Goal: Task Accomplishment & Management: Manage account settings

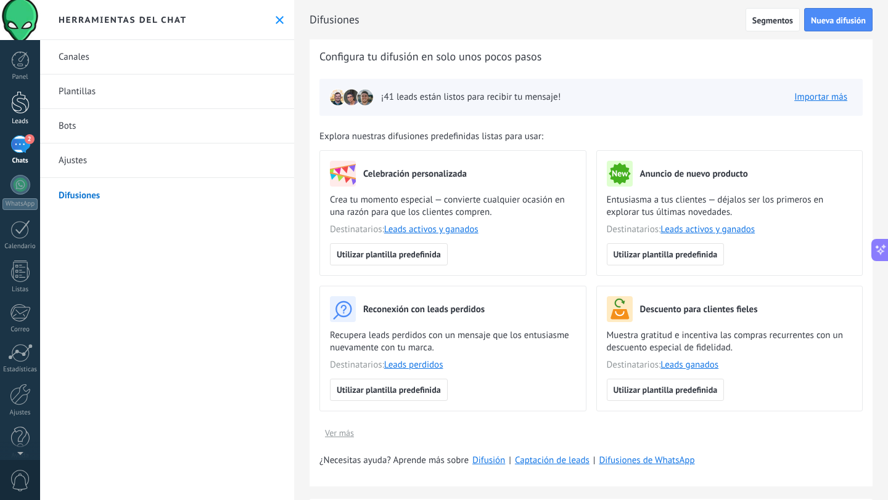
click at [19, 102] on div at bounding box center [20, 102] width 18 height 23
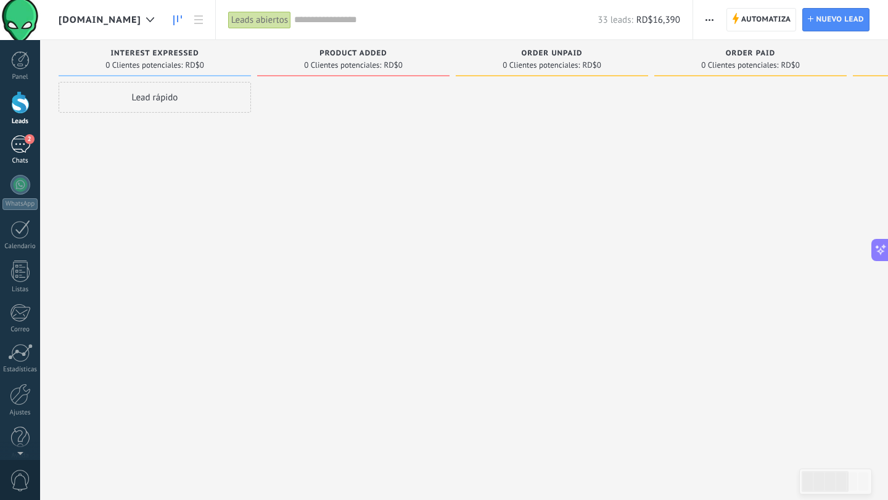
click at [23, 155] on link "2 Chats" at bounding box center [20, 151] width 40 height 30
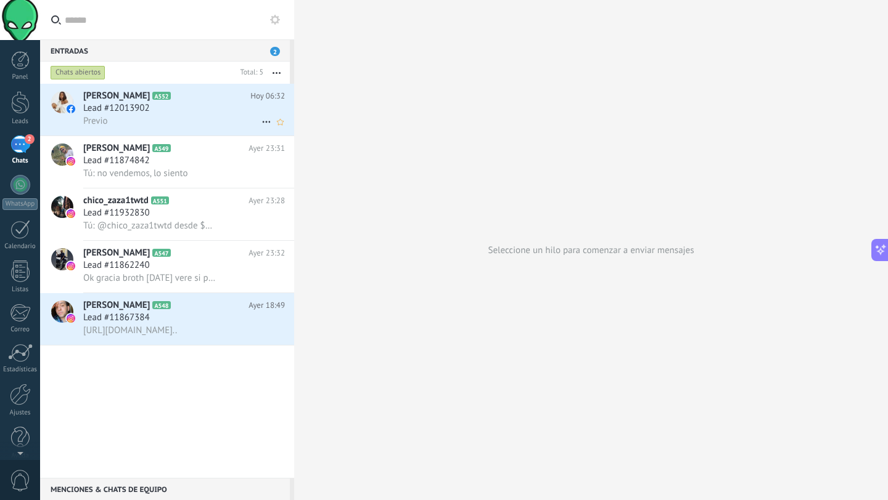
click at [170, 119] on div "Previo" at bounding box center [184, 121] width 202 height 13
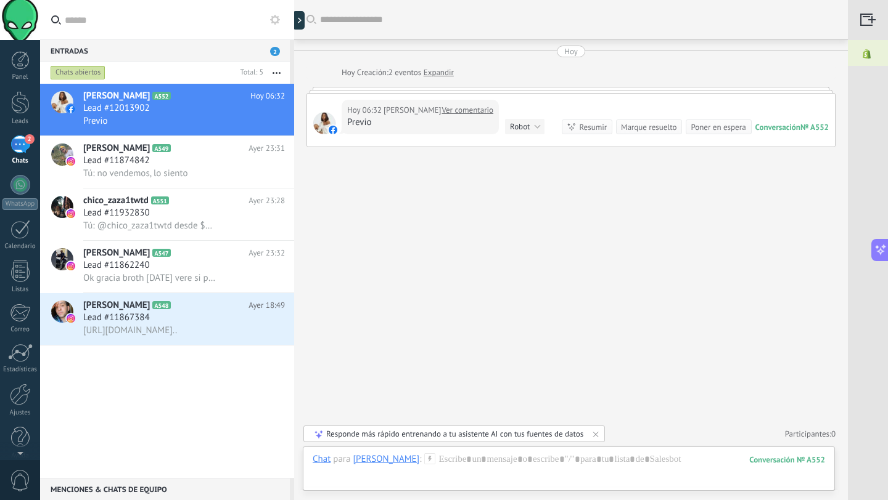
click at [452, 110] on link "Ver comentario" at bounding box center [467, 110] width 52 height 12
click at [401, 110] on div "Reenviar Copiar enlace" at bounding box center [392, 135] width 91 height 70
click at [454, 463] on div at bounding box center [568, 472] width 512 height 37
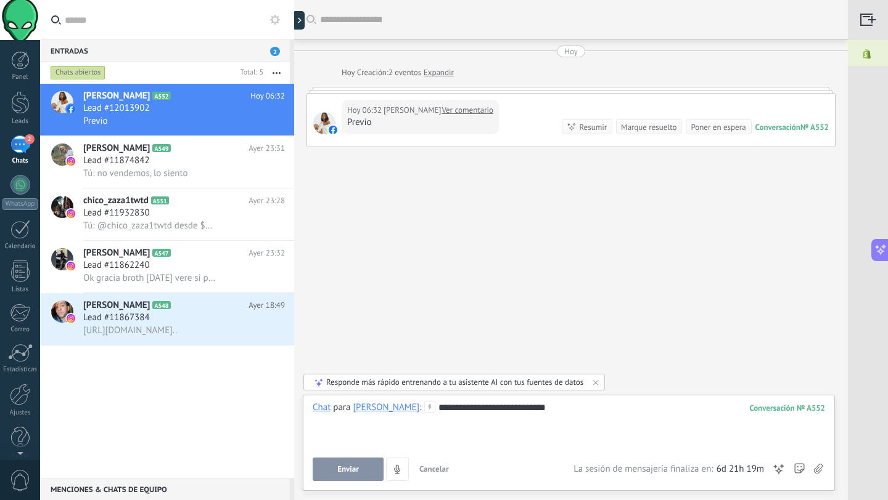
click at [337, 477] on button "Enviar" at bounding box center [347, 469] width 71 height 23
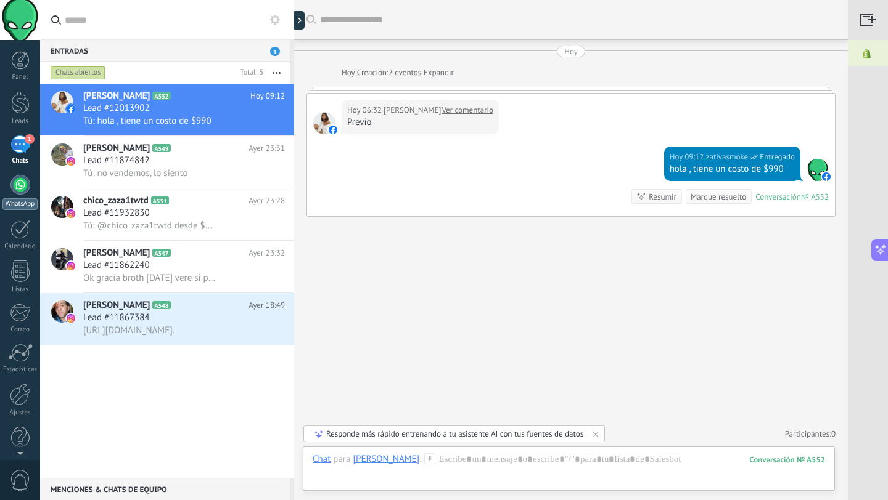
click at [19, 189] on div at bounding box center [20, 185] width 20 height 20
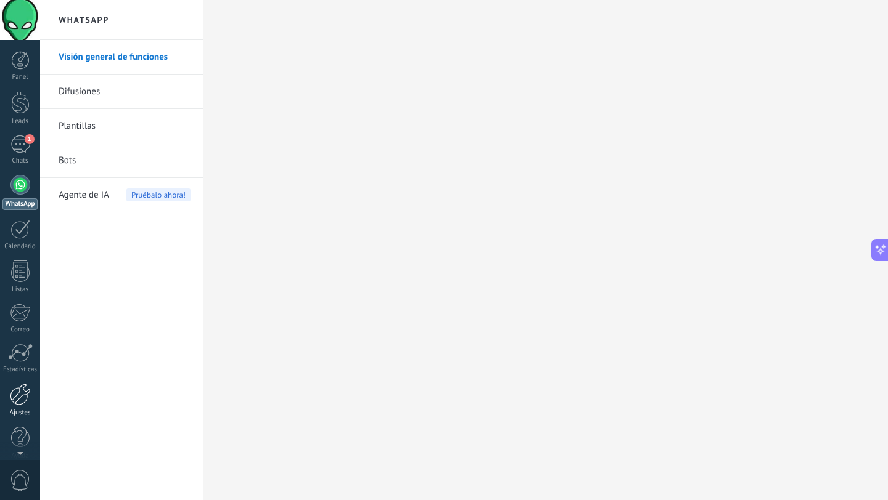
click at [13, 392] on div at bounding box center [20, 395] width 21 height 22
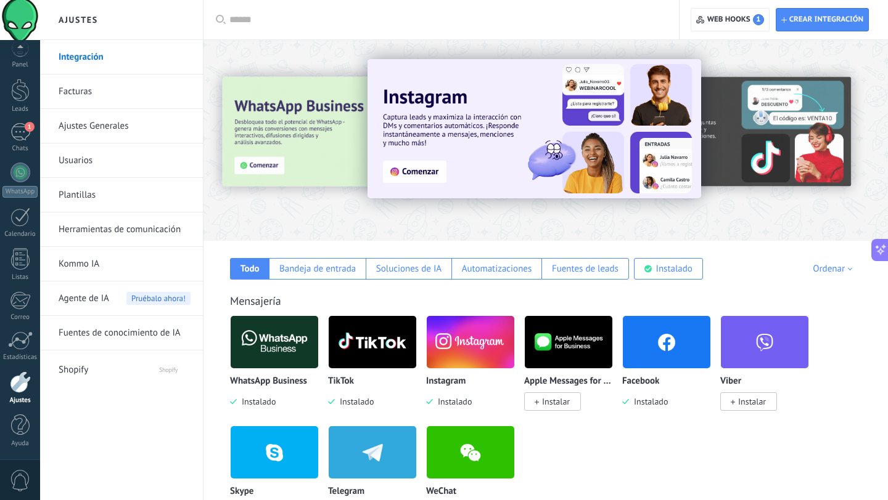
click at [262, 346] on img at bounding box center [275, 342] width 88 height 60
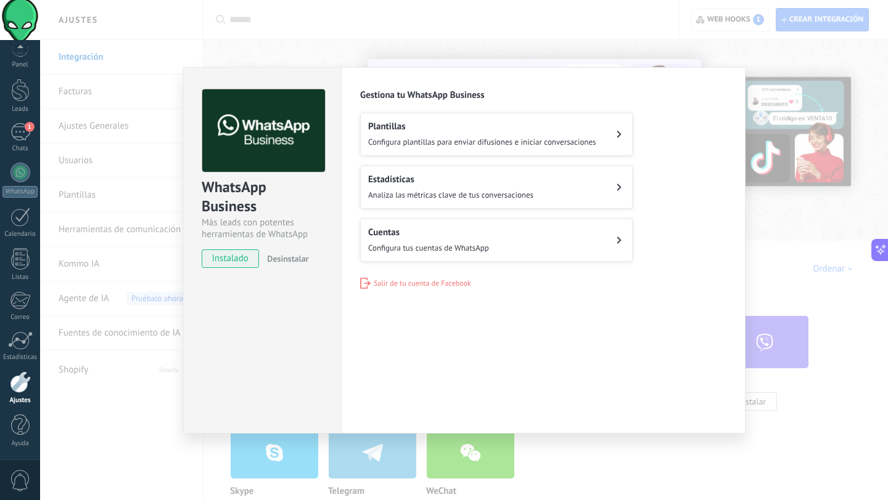
click at [511, 130] on h2 "Plantillas" at bounding box center [482, 127] width 228 height 12
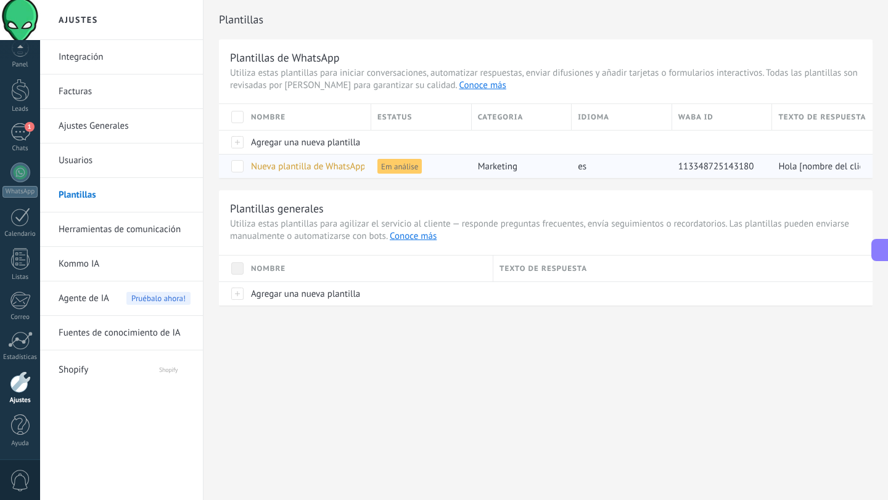
click at [243, 168] on span at bounding box center [237, 166] width 12 height 12
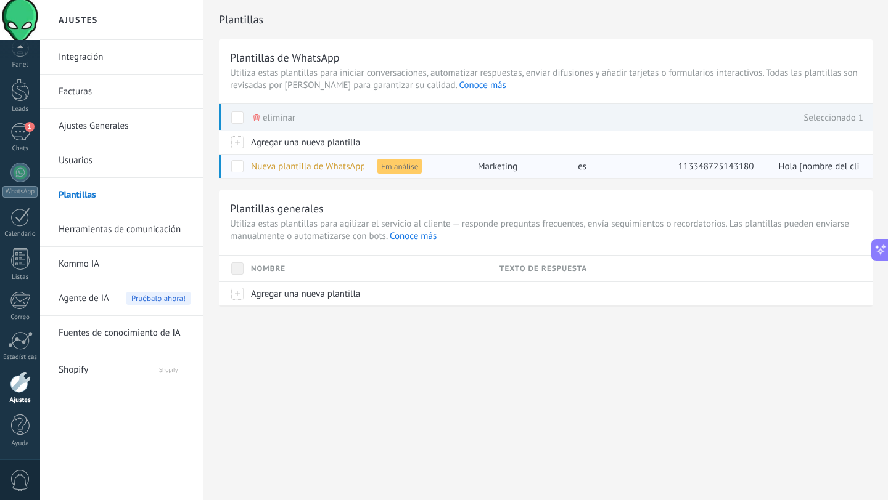
click at [402, 168] on span "Em análise" at bounding box center [399, 166] width 44 height 15
click at [461, 242] on span "Utiliza estas plantillas para agilizar el servicio al cliente — responde pregun…" at bounding box center [545, 230] width 631 height 25
click at [235, 171] on span at bounding box center [237, 166] width 12 height 12
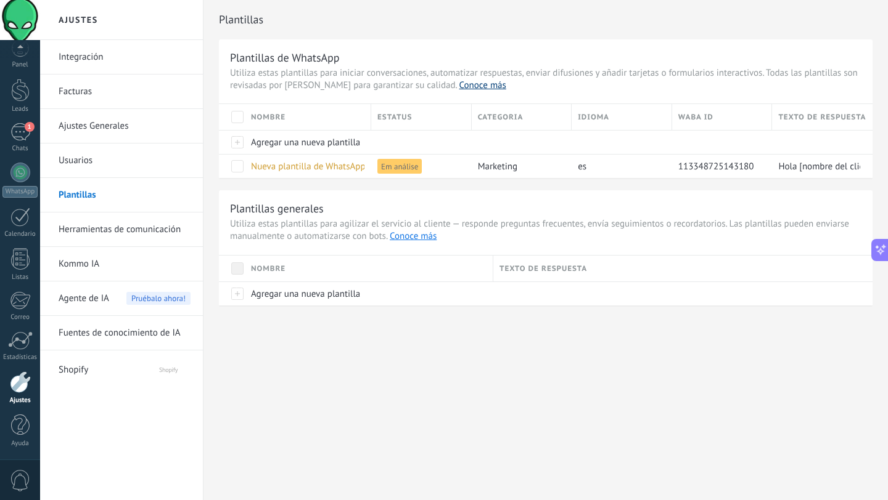
click at [459, 89] on link "Conoce más" at bounding box center [482, 86] width 47 height 12
click at [27, 136] on div "1" at bounding box center [20, 132] width 20 height 18
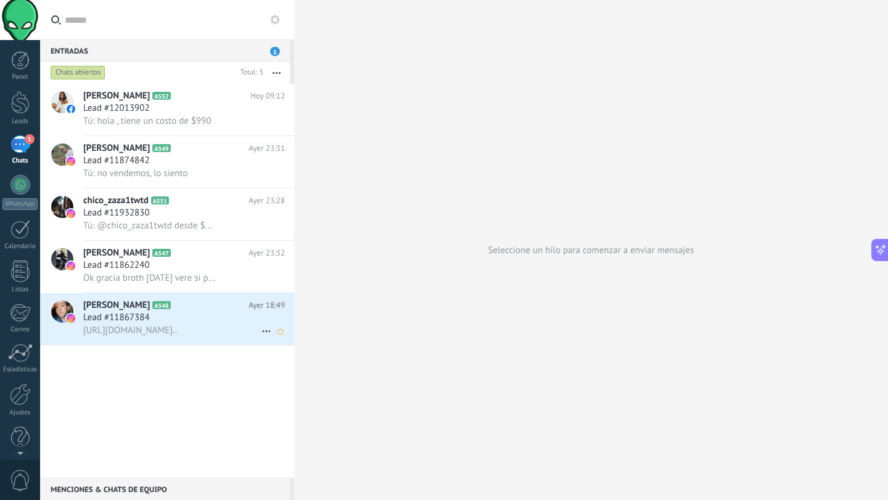
click at [262, 332] on use at bounding box center [266, 332] width 8 height 2
click at [289, 367] on span "Conversación cerrada" at bounding box center [321, 362] width 84 height 25
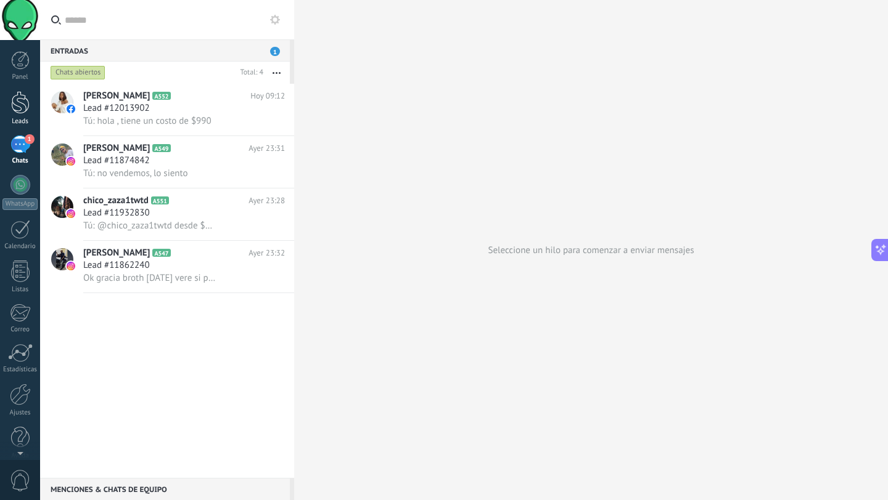
click at [19, 109] on div at bounding box center [20, 102] width 18 height 23
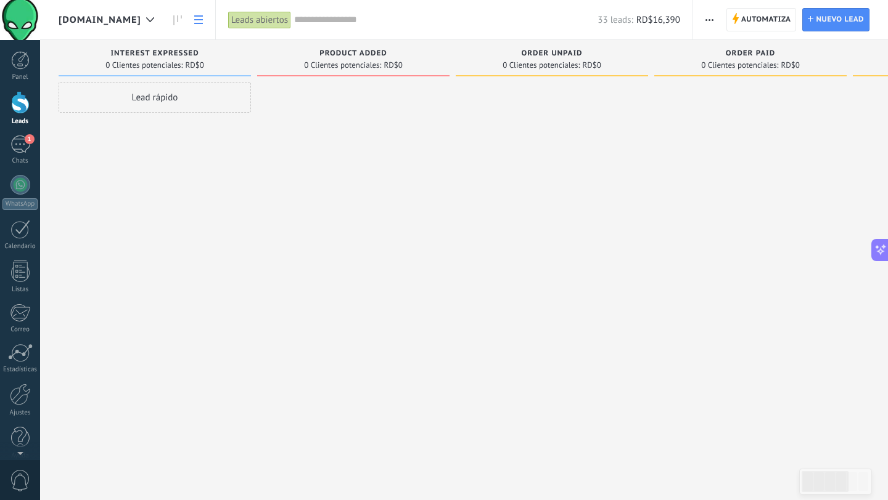
click at [203, 20] on icon at bounding box center [198, 19] width 9 height 9
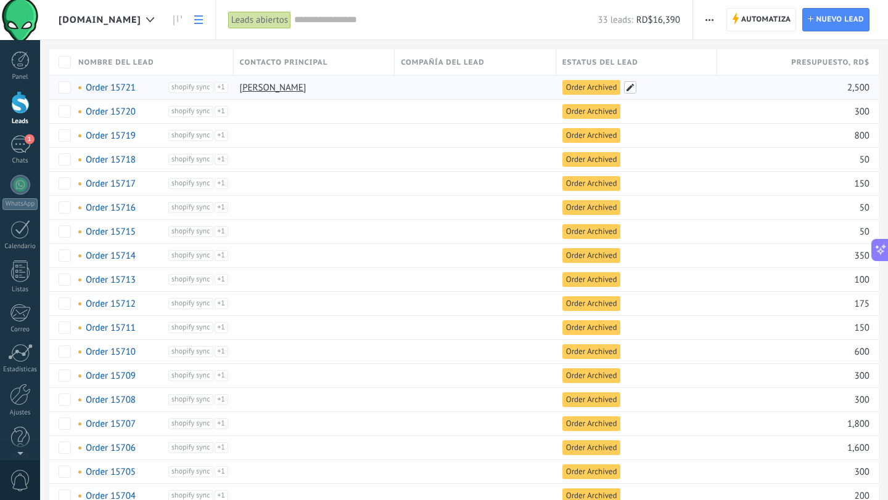
click at [629, 88] on span at bounding box center [630, 87] width 12 height 12
click at [499, 83] on div at bounding box center [471, 87] width 155 height 23
click at [301, 89] on span at bounding box center [300, 87] width 12 height 12
click at [300, 111] on div "**********" at bounding box center [379, 94] width 296 height 38
click at [244, 141] on div at bounding box center [311, 135] width 155 height 23
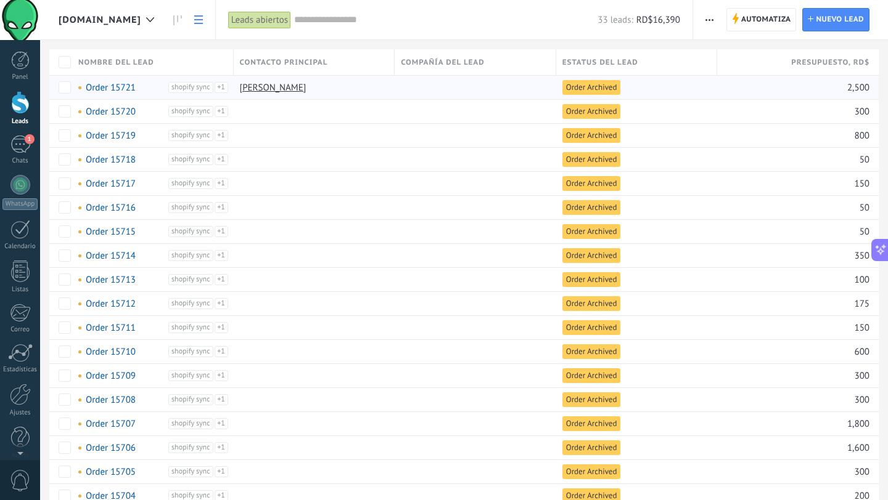
click at [353, 25] on input "text" at bounding box center [445, 20] width 303 height 13
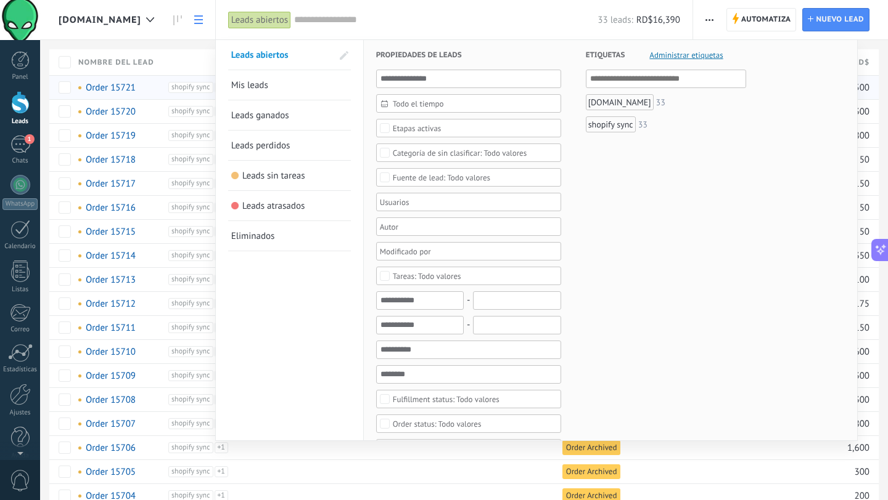
click at [291, 19] on div "Leads abiertos" at bounding box center [259, 20] width 63 height 18
click at [395, 26] on input "text" at bounding box center [445, 20] width 303 height 13
click at [194, 37] on div at bounding box center [444, 250] width 888 height 500
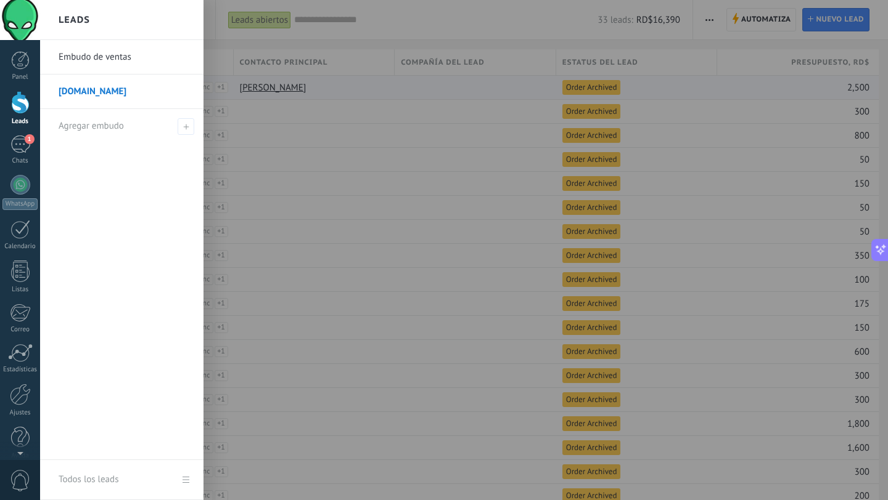
click at [23, 106] on div at bounding box center [20, 102] width 18 height 23
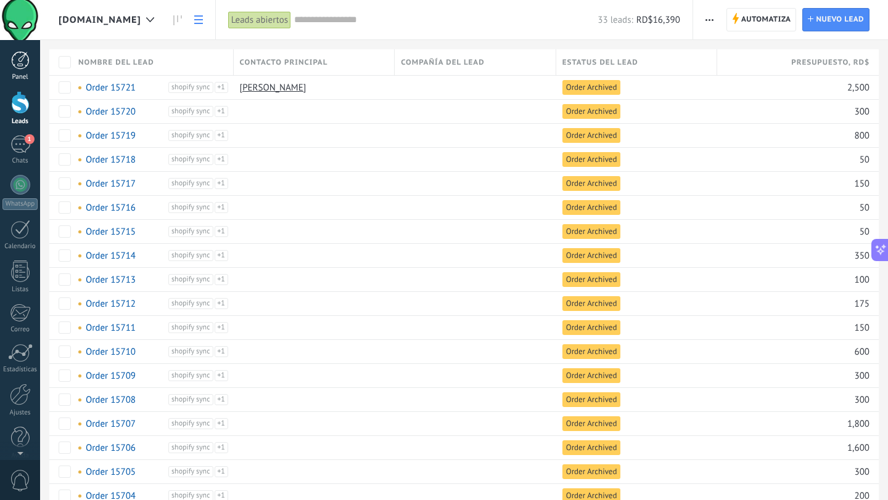
click at [27, 67] on div at bounding box center [20, 60] width 18 height 18
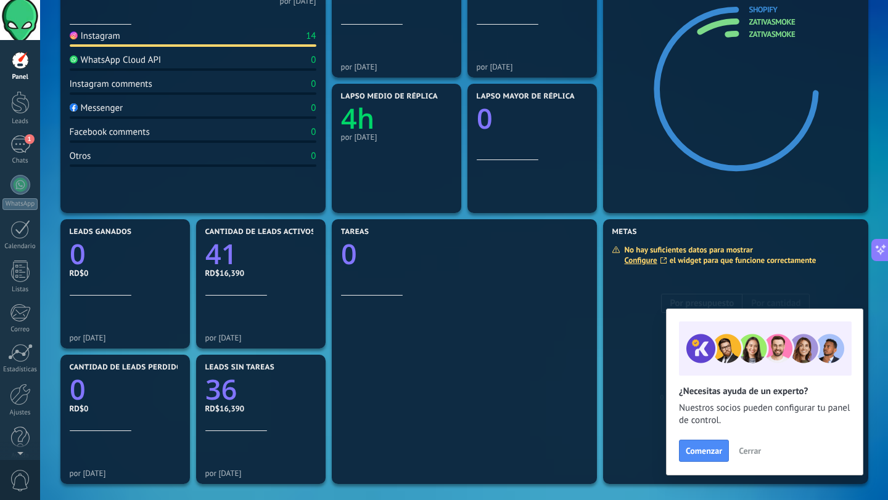
scroll to position [235, 0]
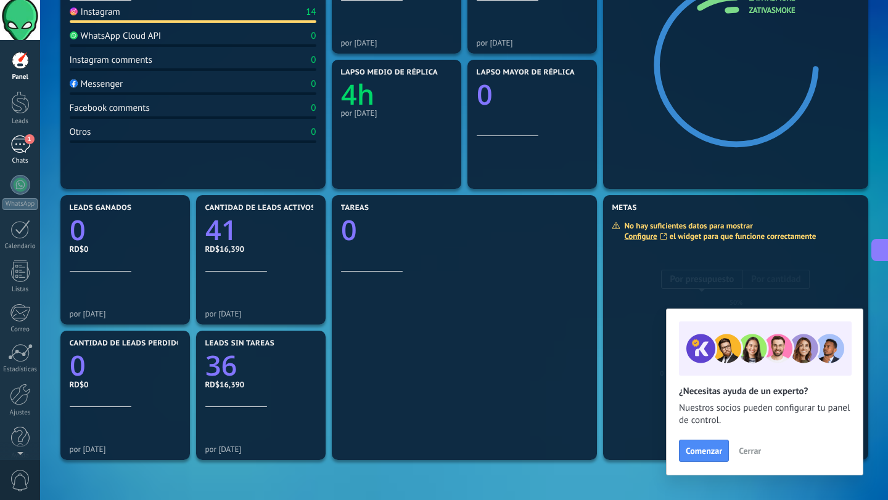
click at [22, 148] on div "1" at bounding box center [20, 145] width 20 height 18
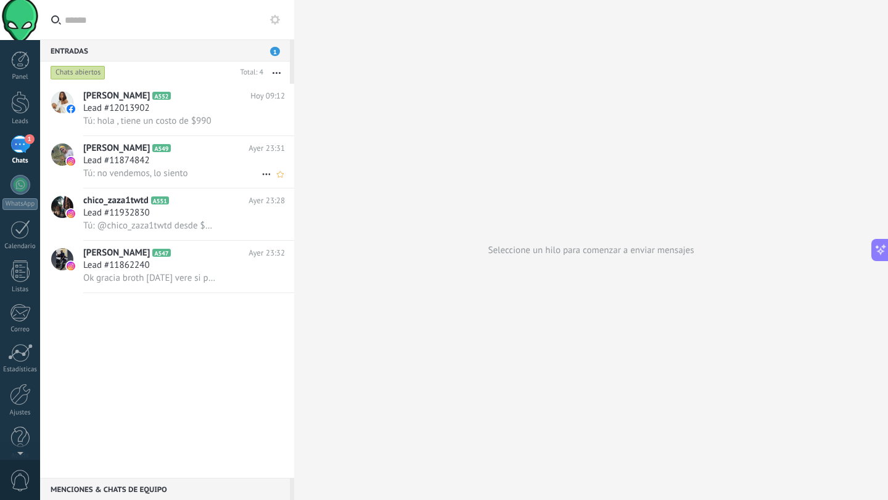
click at [170, 160] on div "Lead #11874842" at bounding box center [184, 161] width 202 height 12
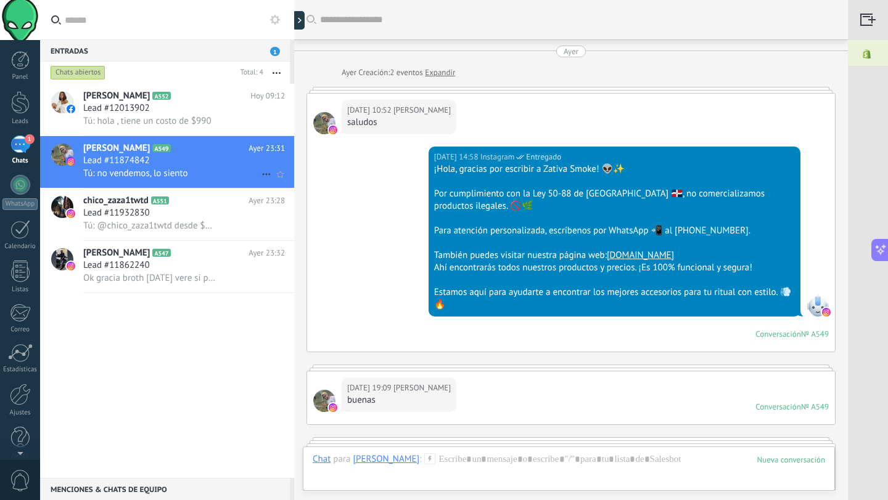
scroll to position [455, 0]
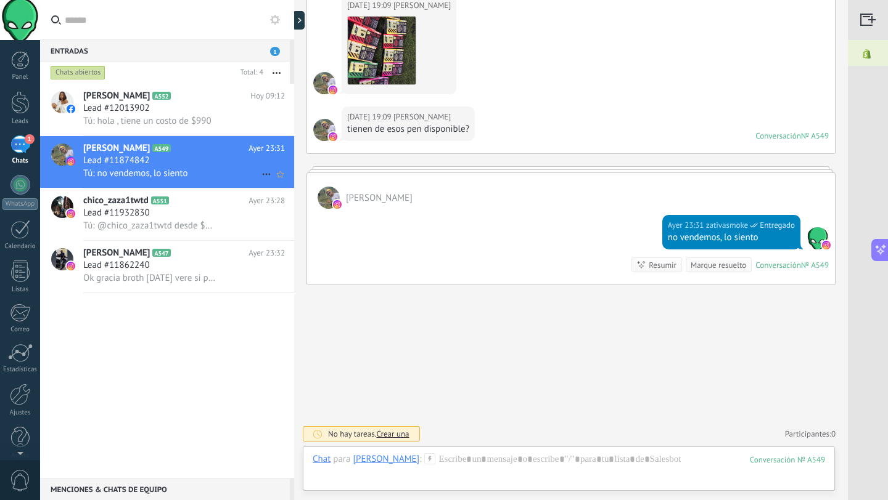
click at [261, 172] on icon at bounding box center [266, 174] width 15 height 15
click at [282, 189] on span "Conversación cerrada" at bounding box center [321, 180] width 84 height 25
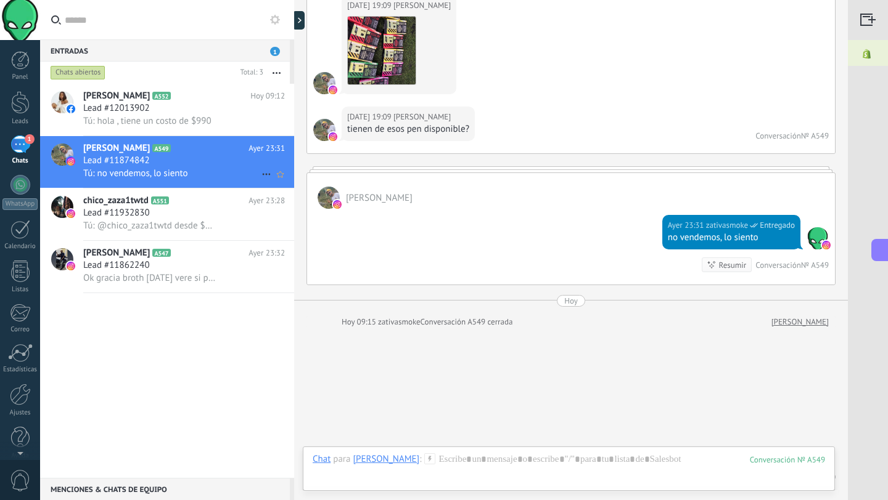
scroll to position [499, 0]
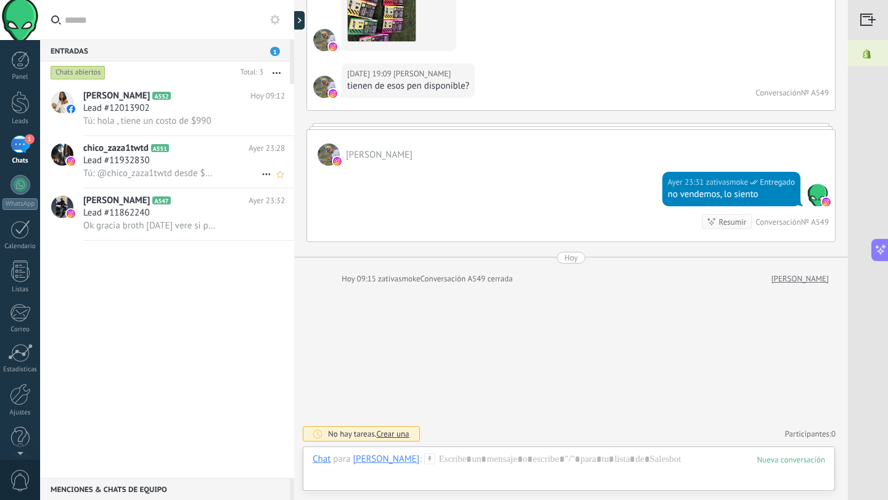
click at [223, 168] on div "Tú: @chico_zaza1twtd desde $600 en adelante!" at bounding box center [184, 173] width 202 height 13
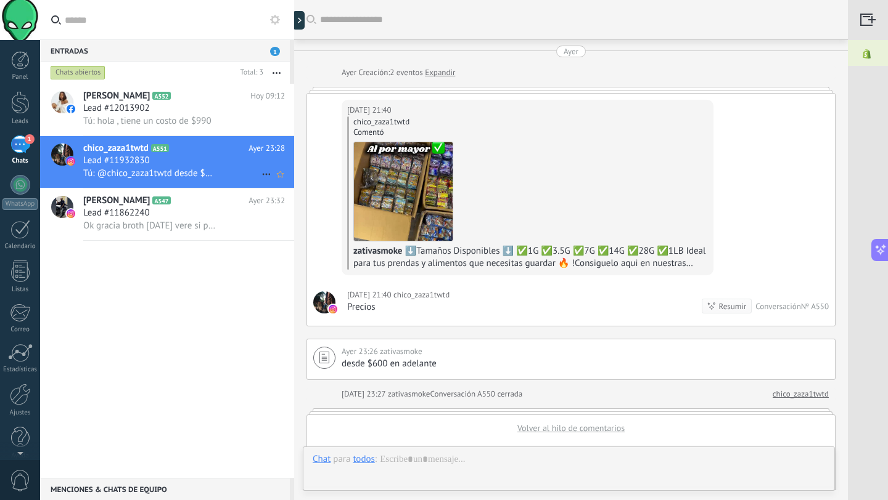
scroll to position [219, 0]
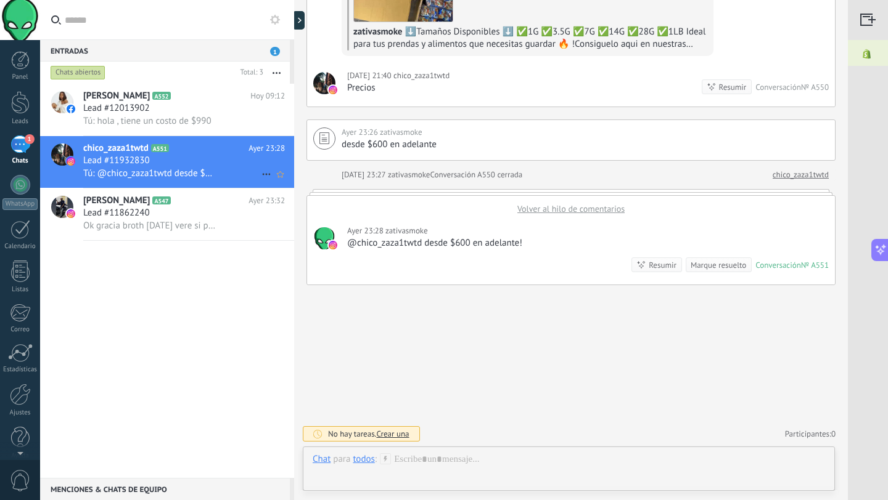
click at [260, 173] on icon at bounding box center [266, 174] width 15 height 15
click at [295, 181] on span "Conversación cerrada" at bounding box center [321, 180] width 84 height 25
click at [263, 171] on icon at bounding box center [266, 174] width 15 height 15
click at [301, 188] on span "Conversación cerrada" at bounding box center [321, 180] width 84 height 25
click at [243, 111] on div "Lead #12013902" at bounding box center [184, 108] width 202 height 12
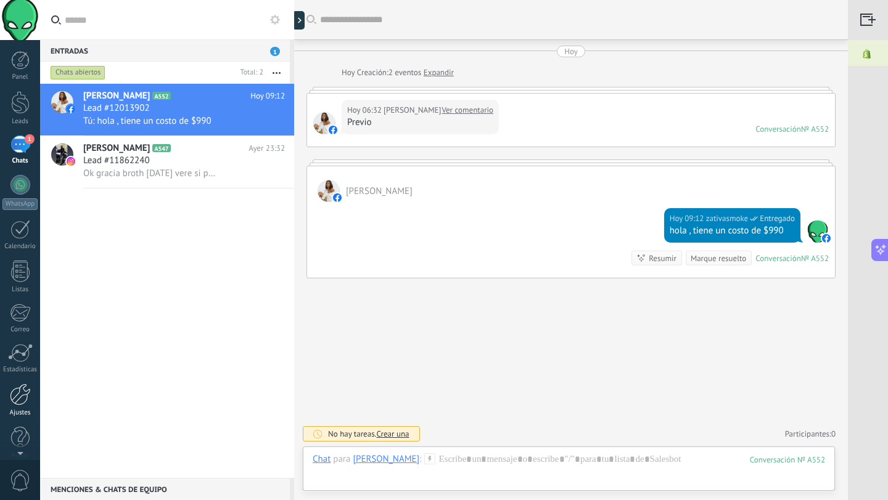
click at [21, 409] on div "Ajustes" at bounding box center [20, 413] width 36 height 8
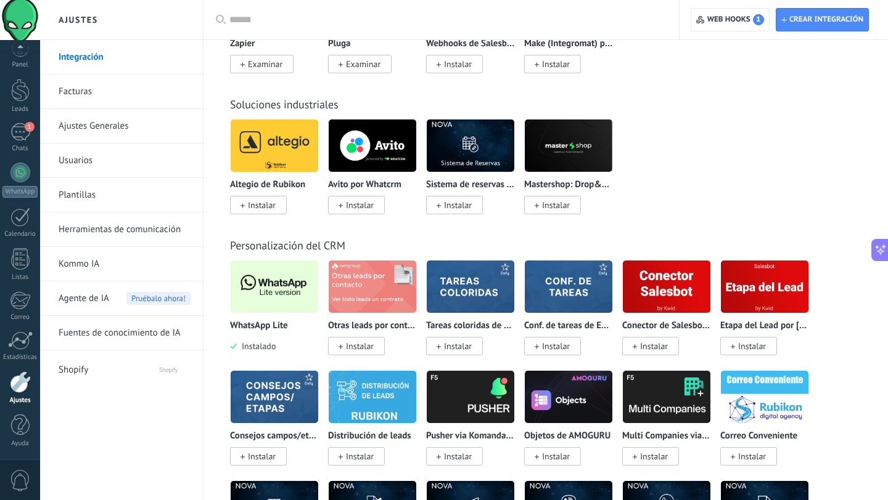
scroll to position [2860, 0]
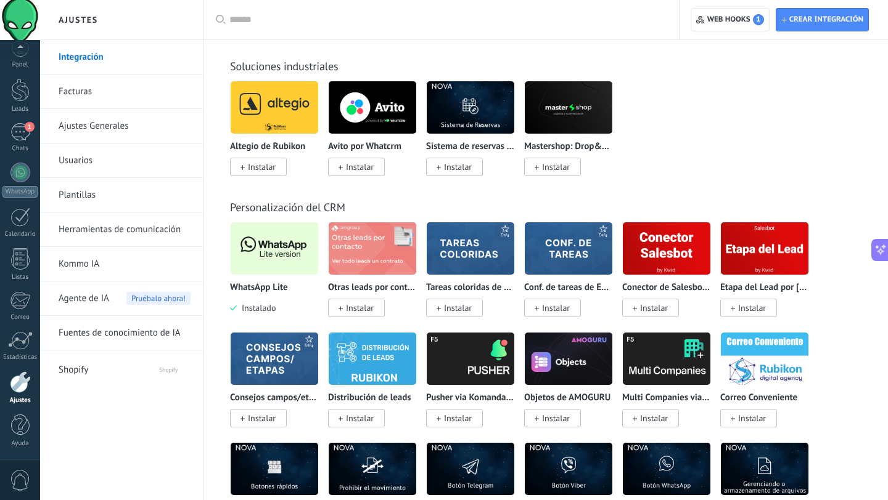
click at [273, 257] on img at bounding box center [275, 249] width 88 height 60
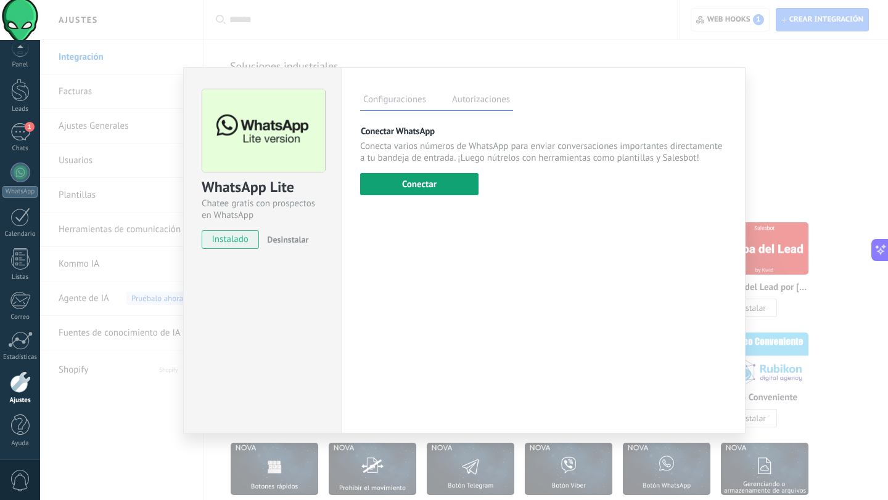
click at [401, 178] on button "Conectar" at bounding box center [419, 184] width 118 height 22
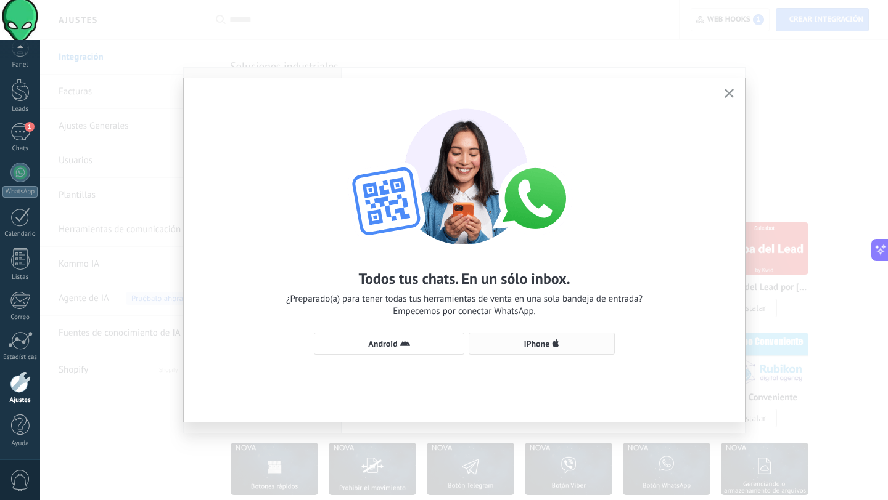
click at [500, 343] on span "iPhone" at bounding box center [541, 344] width 133 height 10
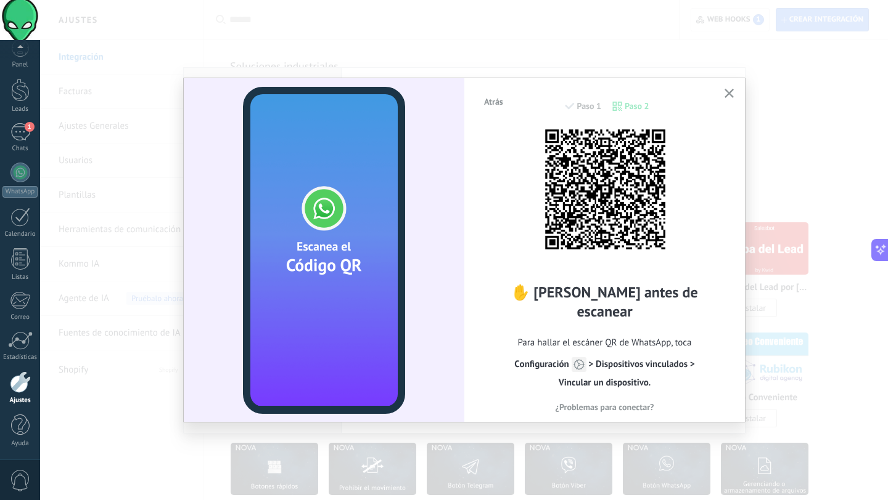
click at [596, 403] on span "¿Problemas para conectar?" at bounding box center [604, 407] width 99 height 9
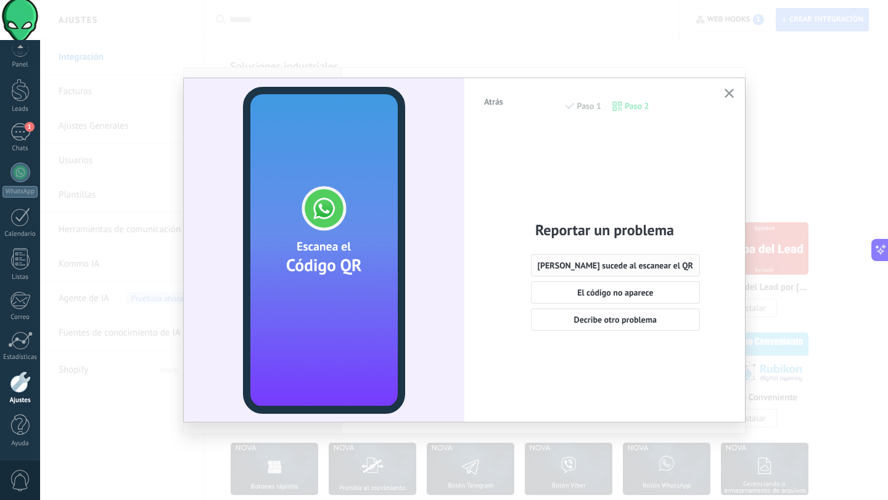
click at [614, 267] on span "[PERSON_NAME] sucede al escanear el QR" at bounding box center [615, 265] width 156 height 9
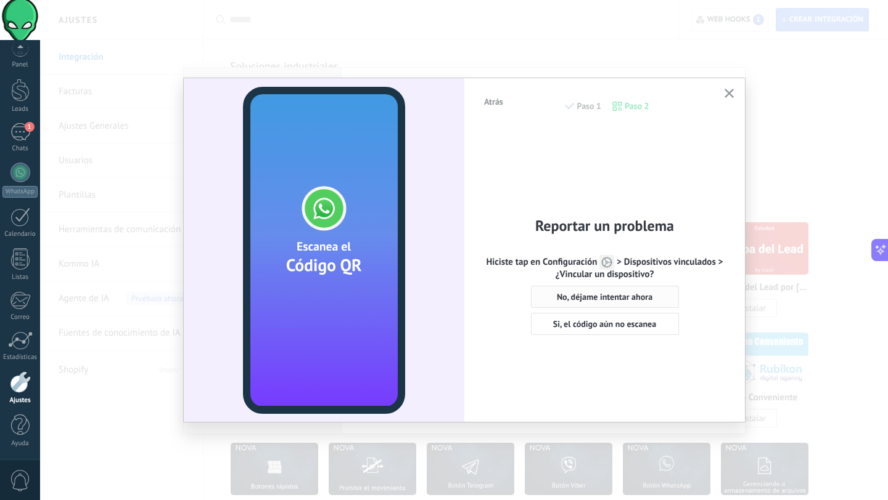
click at [605, 299] on span "No, déjame intentar ahora" at bounding box center [605, 297] width 96 height 9
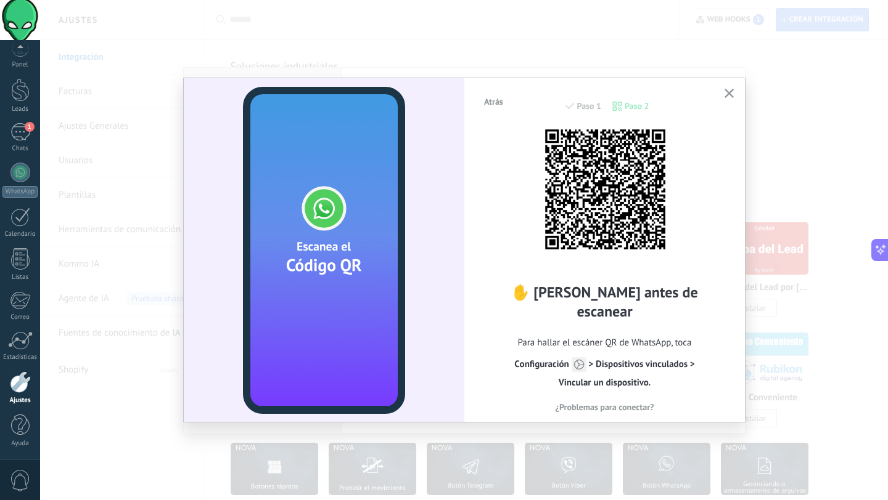
click at [727, 96] on use "button" at bounding box center [728, 93] width 9 height 9
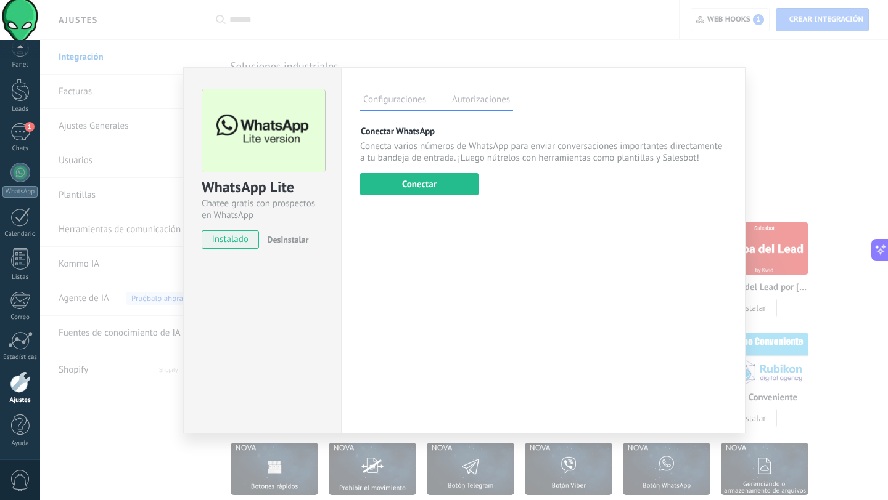
click at [484, 106] on label "Autorizaciones" at bounding box center [481, 101] width 64 height 18
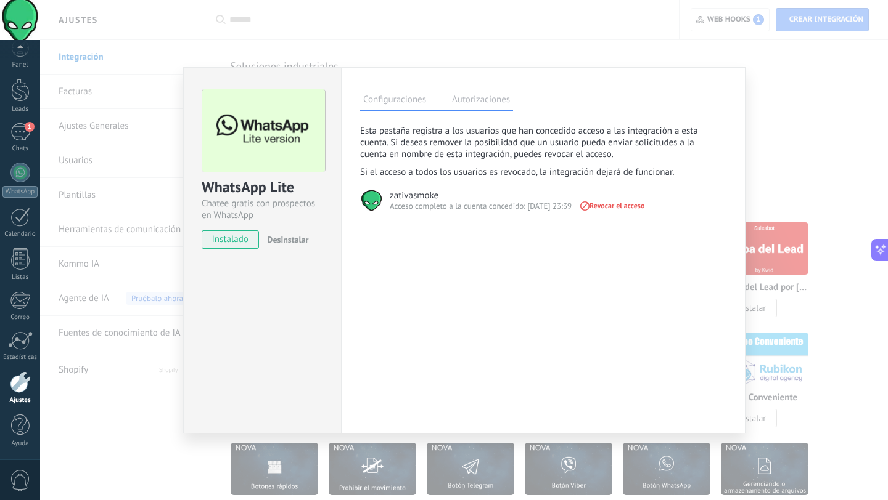
click at [609, 208] on span "Revocar el acceso" at bounding box center [611, 206] width 66 height 9
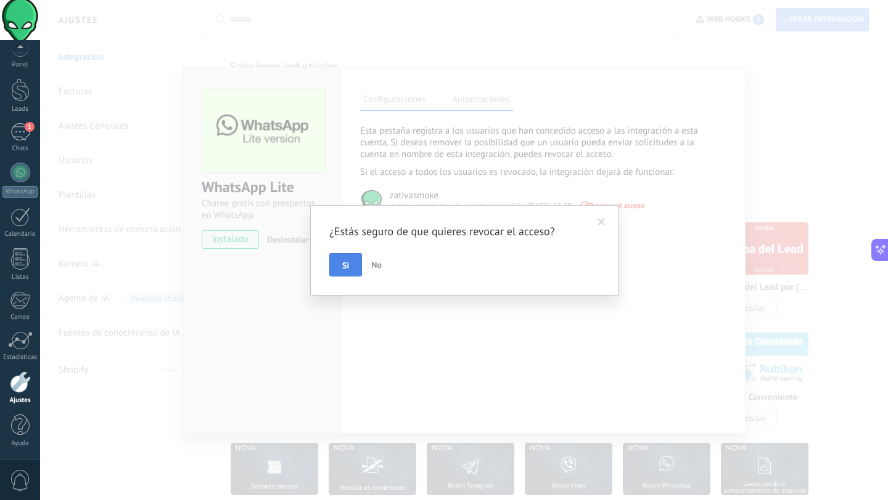
click at [338, 264] on button "Si" at bounding box center [345, 264] width 33 height 23
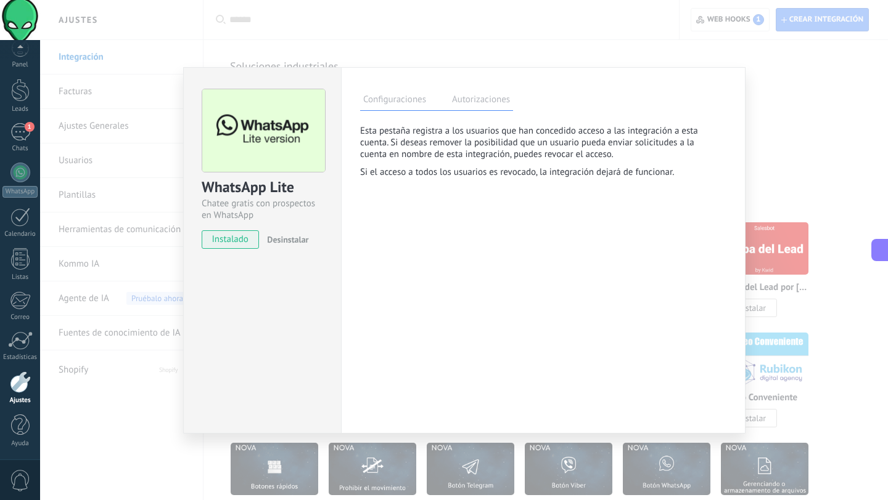
click at [377, 97] on label "Configuraciones" at bounding box center [394, 101] width 69 height 18
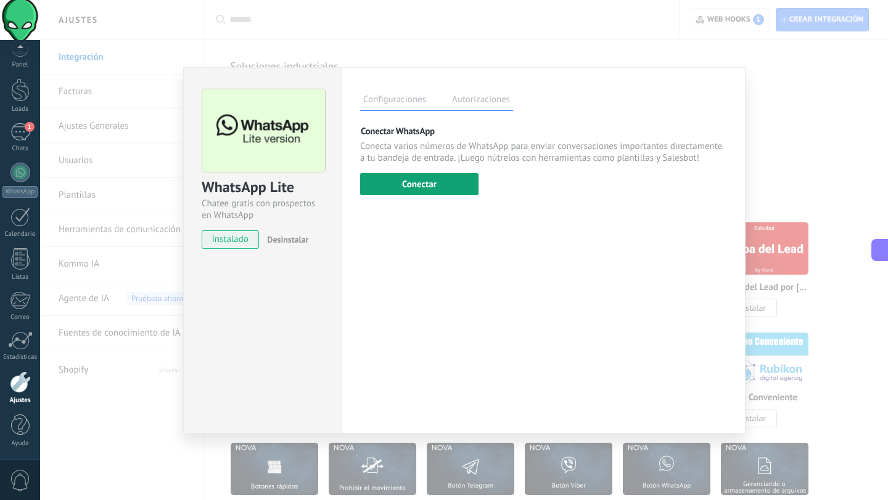
click at [405, 176] on button "Conectar" at bounding box center [419, 184] width 118 height 22
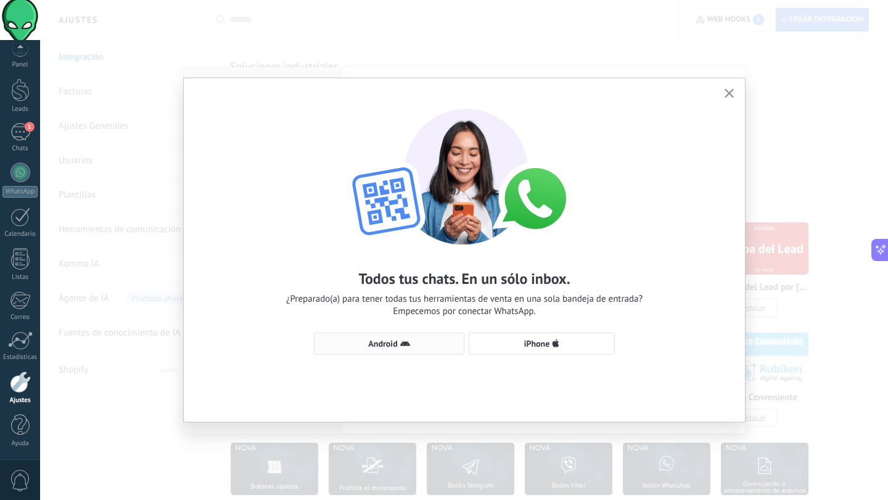
click at [439, 352] on button "Android" at bounding box center [389, 344] width 150 height 22
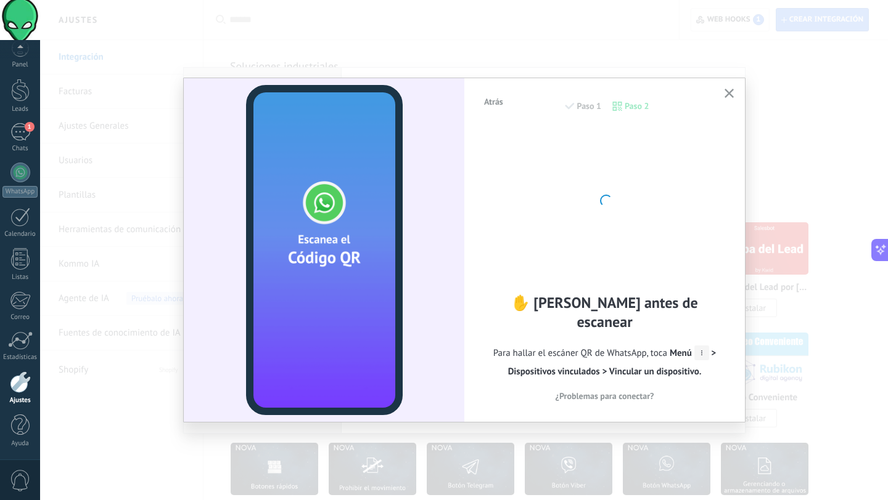
click at [492, 101] on span "Atrás" at bounding box center [493, 101] width 19 height 9
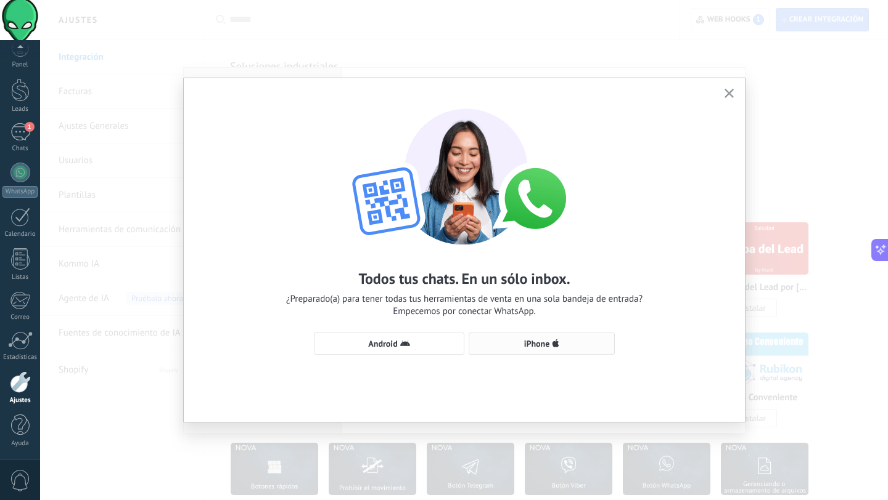
click at [539, 336] on button "iPhone" at bounding box center [541, 344] width 146 height 22
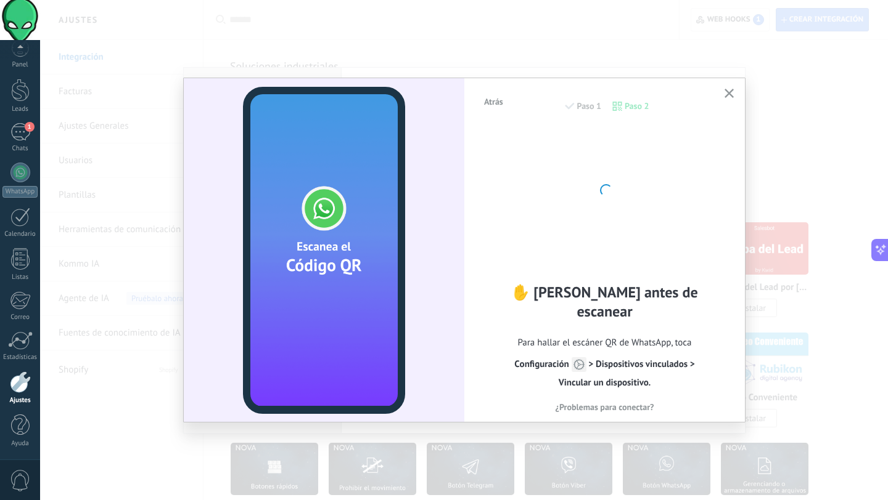
click at [728, 97] on icon "button" at bounding box center [728, 93] width 9 height 9
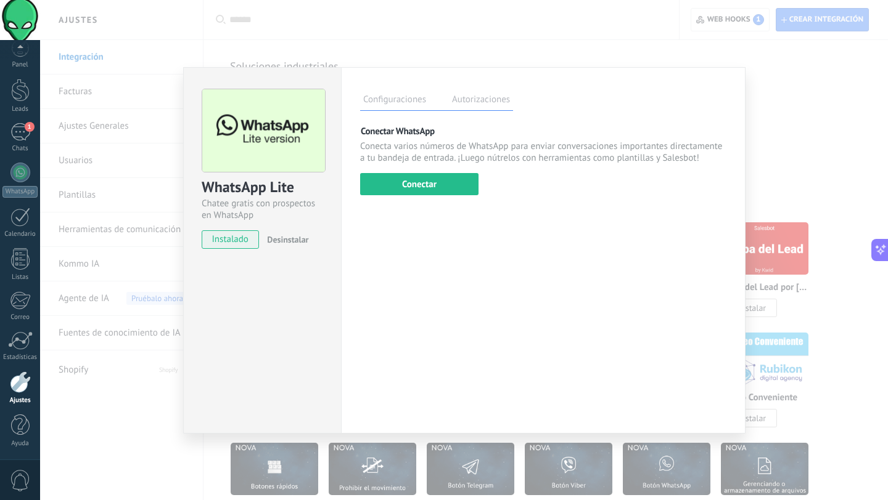
click at [304, 242] on span "Desinstalar" at bounding box center [287, 239] width 41 height 11
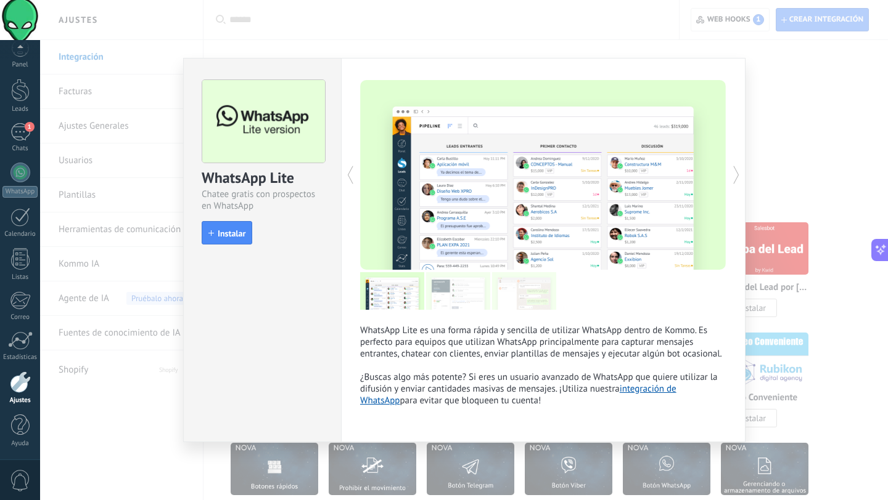
click at [394, 29] on div "WhatsApp Lite Chatee gratis con prospectos en WhatsApp install Instalar WhatsAp…" at bounding box center [463, 250] width 847 height 500
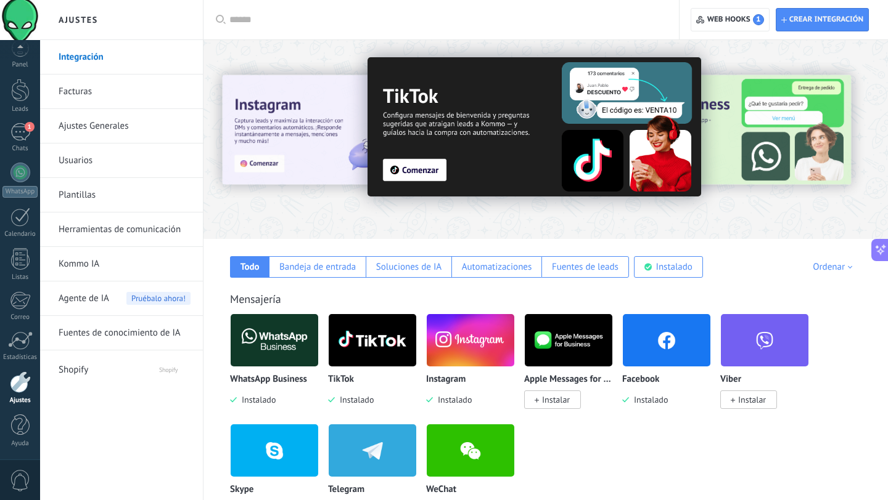
scroll to position [0, 0]
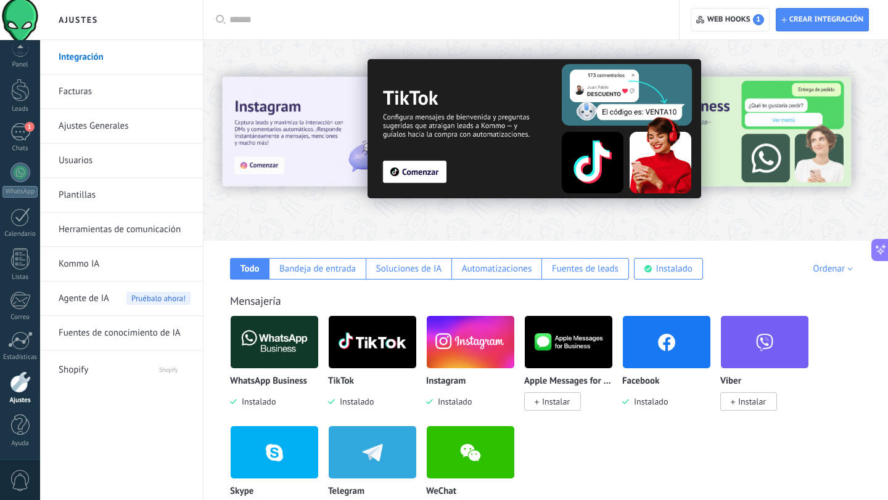
click at [307, 22] on input "text" at bounding box center [445, 20] width 432 height 13
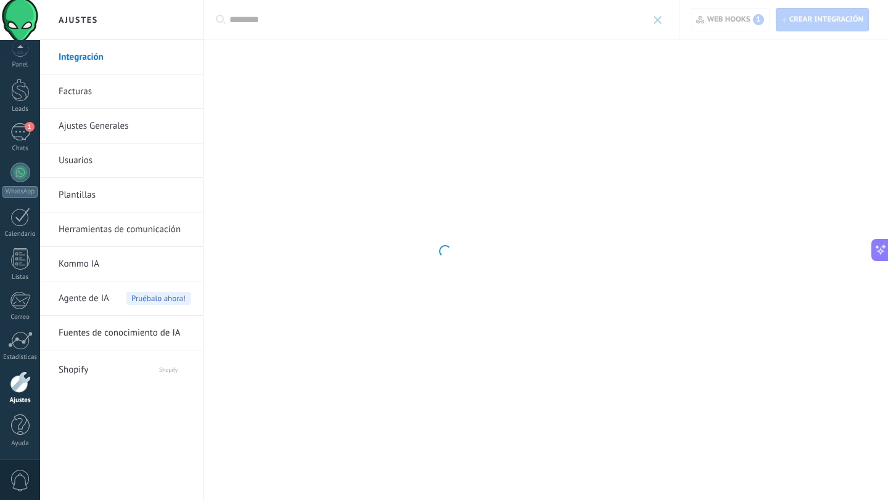
type input "********"
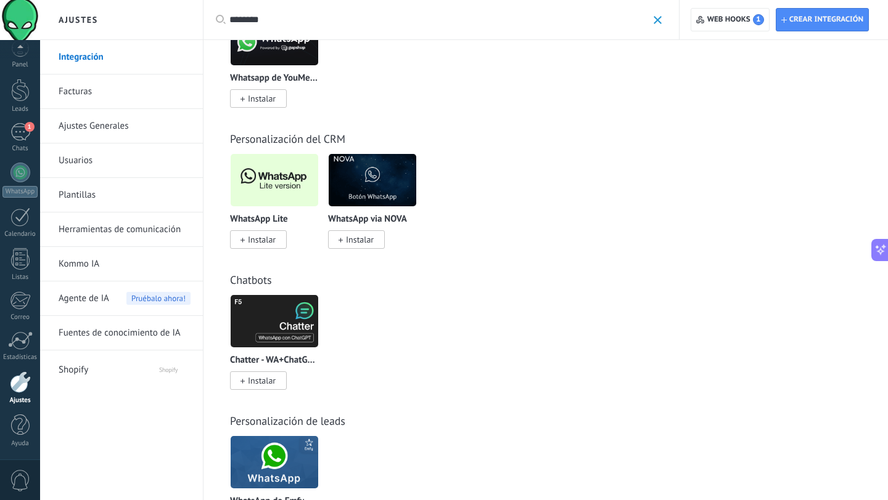
scroll to position [328, 0]
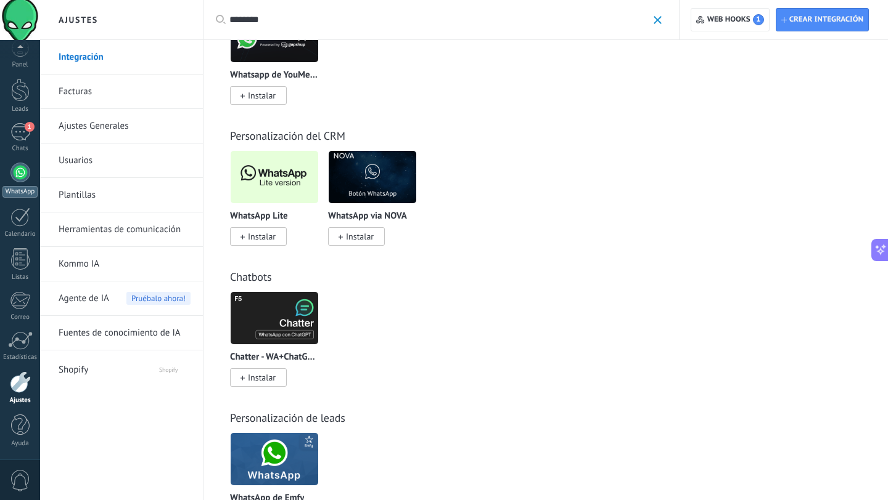
click at [21, 168] on div at bounding box center [20, 173] width 20 height 20
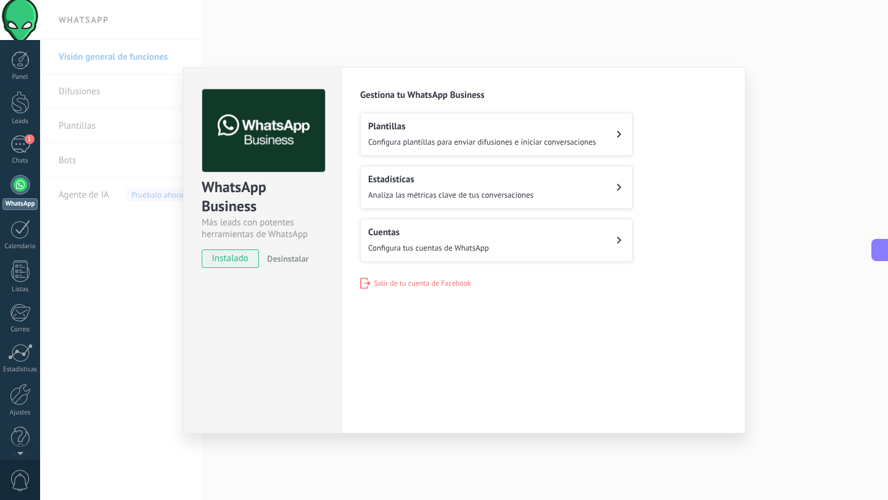
click at [447, 190] on span "Analiza las métricas clave de tus conversaciones" at bounding box center [450, 195] width 165 height 10
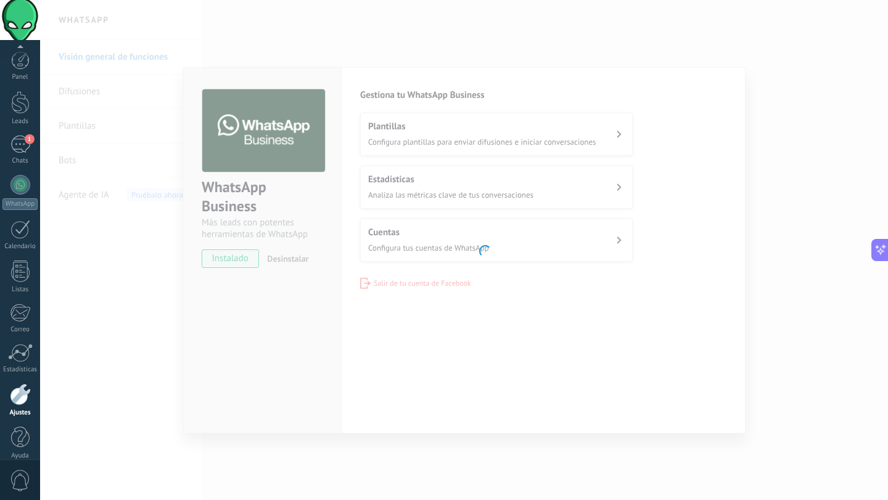
scroll to position [12, 0]
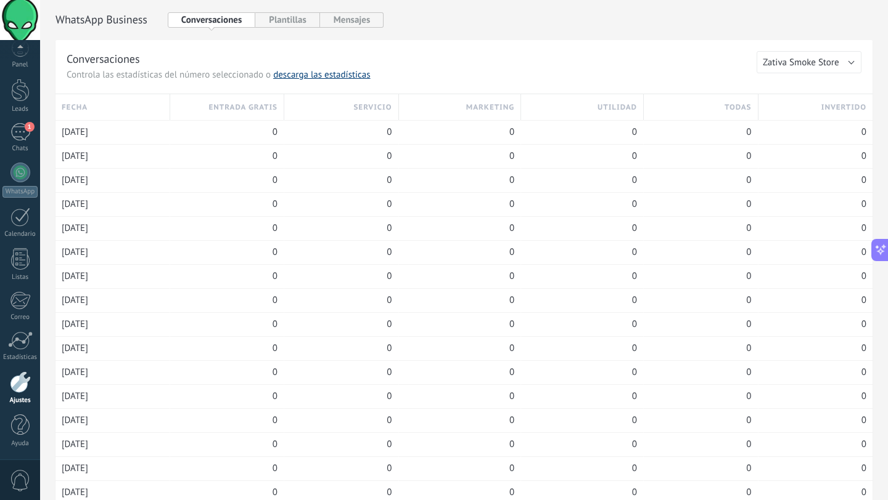
click at [316, 75] on link "descarga las estadísticas" at bounding box center [321, 75] width 97 height 12
click at [286, 25] on button "Plantillas" at bounding box center [287, 19] width 64 height 15
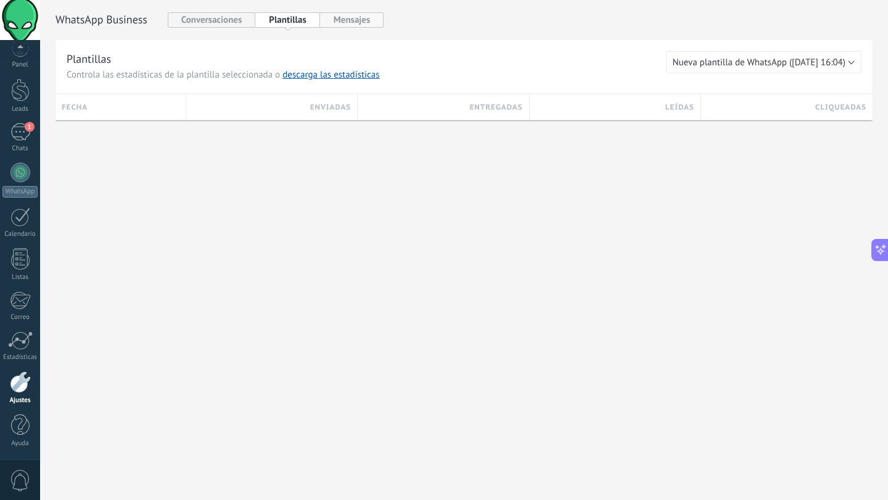
click at [359, 17] on button "Mensajes" at bounding box center [352, 19] width 64 height 15
click at [292, 15] on button "Plantillas" at bounding box center [287, 19] width 64 height 15
click at [207, 16] on button "Conversaciones" at bounding box center [212, 19] width 88 height 15
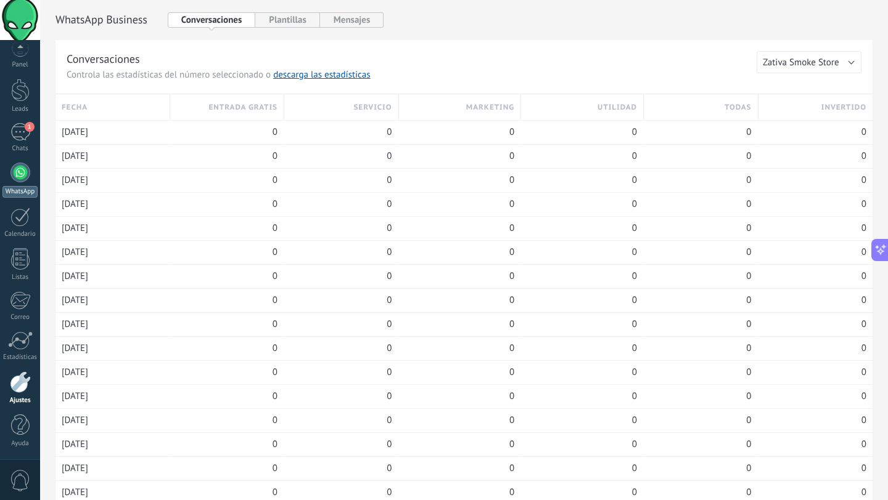
click at [24, 176] on div at bounding box center [20, 173] width 20 height 20
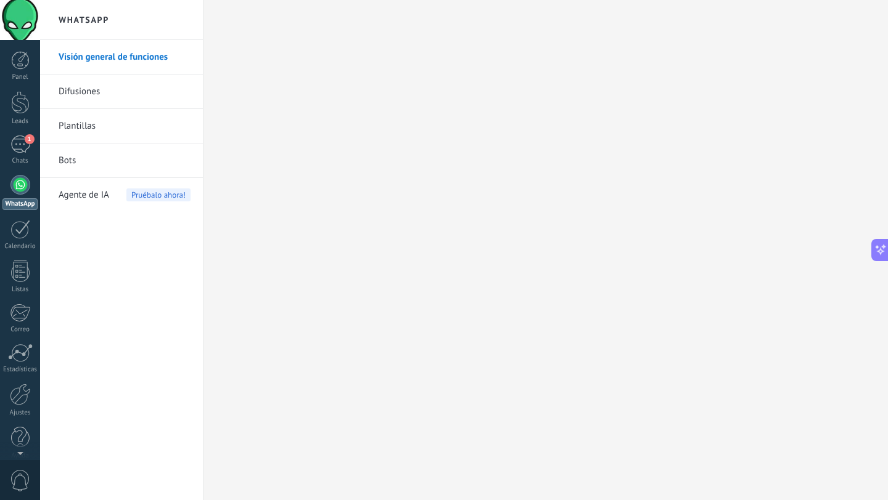
click at [119, 129] on link "Plantillas" at bounding box center [125, 126] width 132 height 35
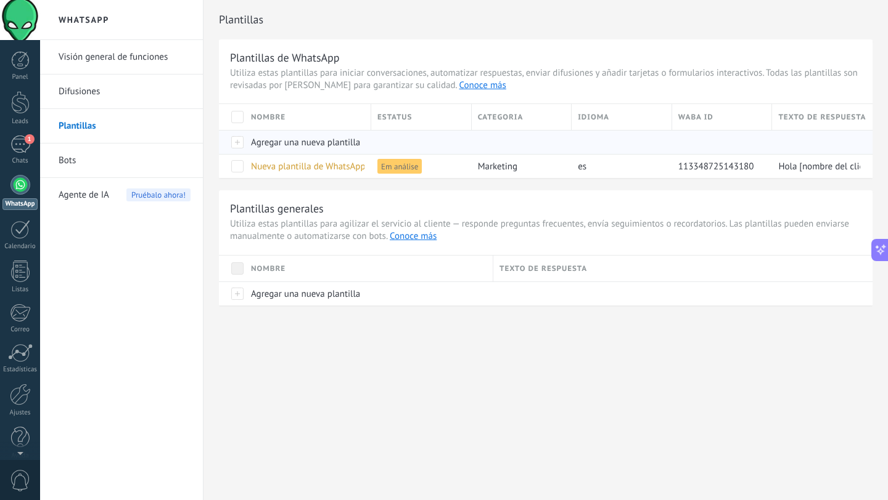
click at [291, 137] on span "Agregar una nueva plantilla" at bounding box center [305, 143] width 109 height 12
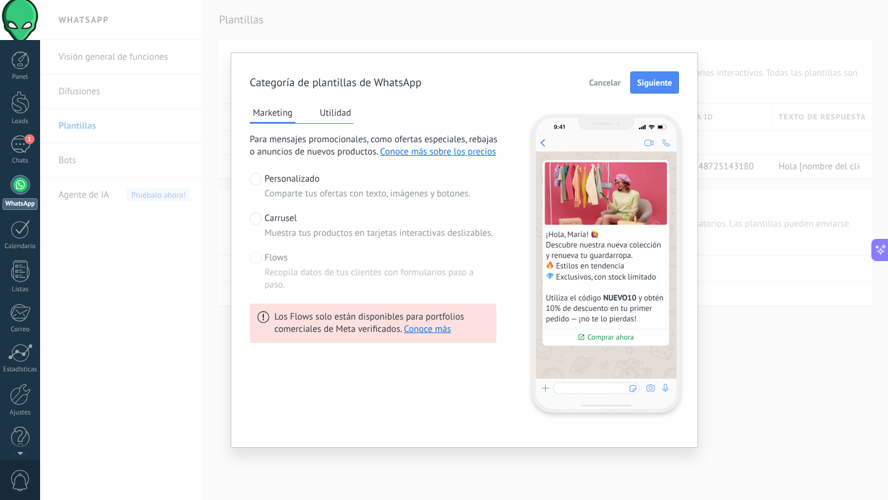
click at [264, 221] on span "Carrusel" at bounding box center [280, 219] width 32 height 12
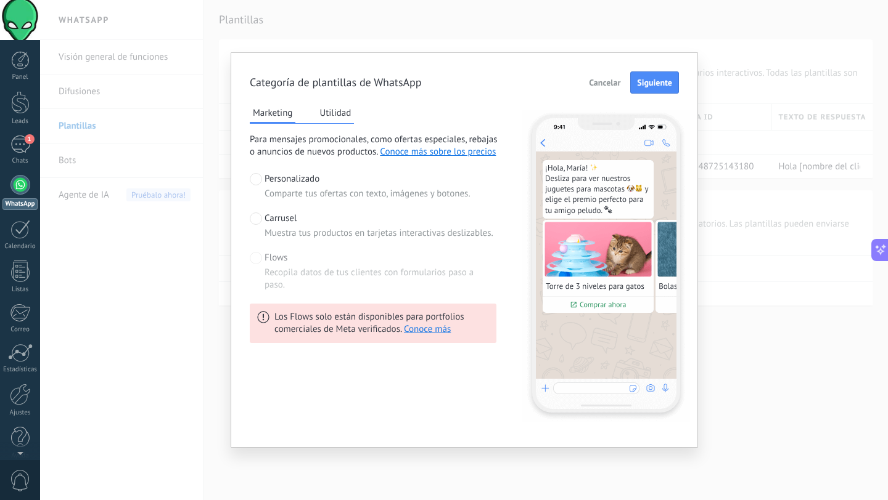
click at [256, 184] on span at bounding box center [256, 179] width 12 height 12
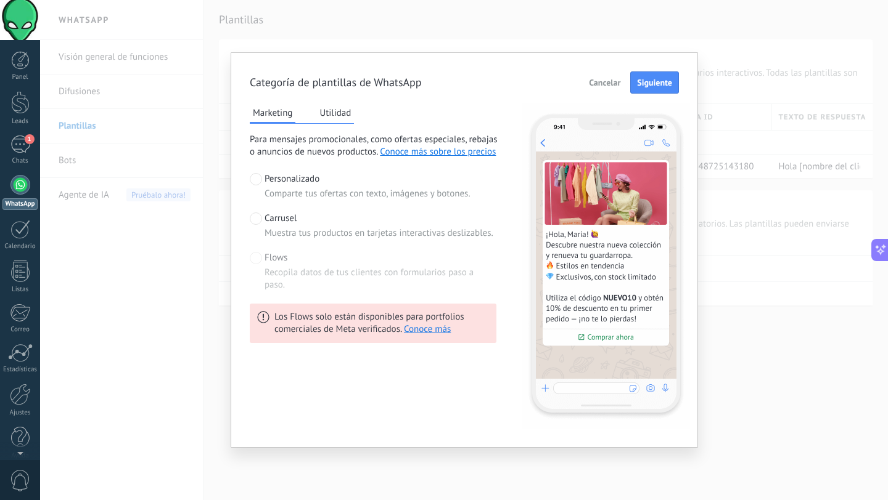
click at [337, 116] on button "Utilidad" at bounding box center [335, 113] width 38 height 18
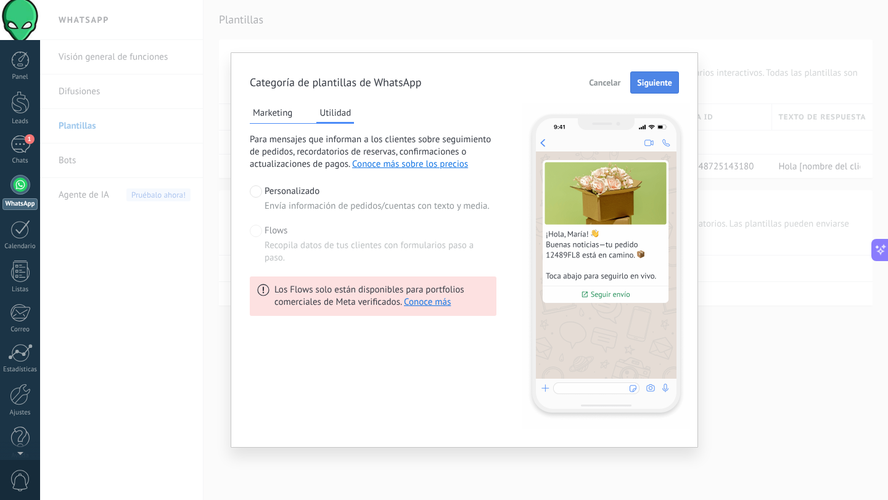
click at [652, 89] on button "Siguiente" at bounding box center [654, 82] width 49 height 22
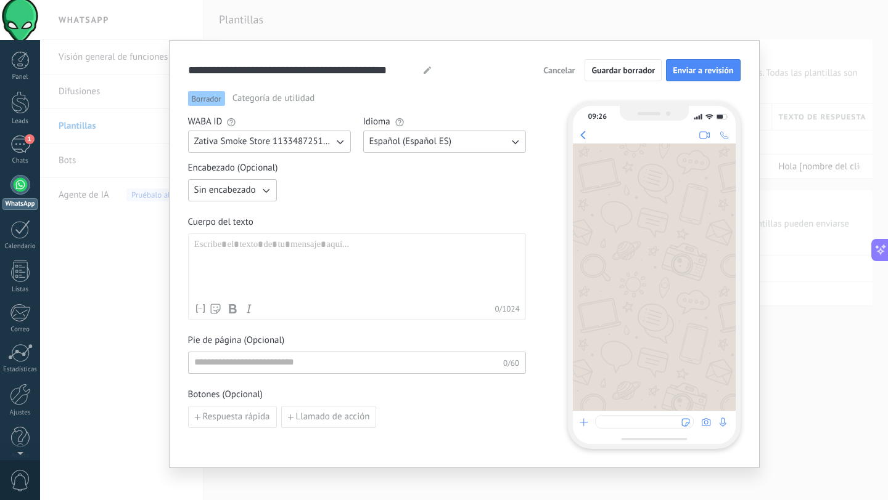
click at [263, 192] on icon "button" at bounding box center [266, 191] width 7 height 4
click at [236, 214] on li "Texto" at bounding box center [229, 211] width 96 height 21
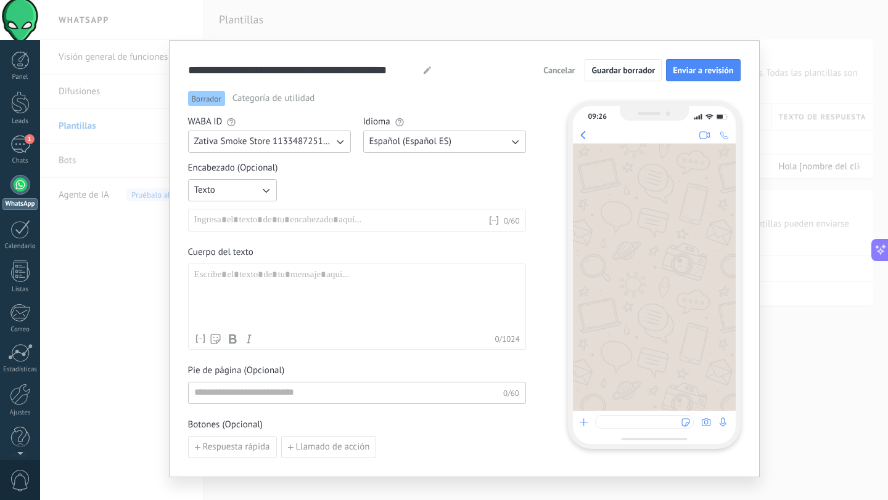
click at [265, 194] on icon "button" at bounding box center [265, 190] width 12 height 12
click at [245, 231] on span "Imagen o archivo" at bounding box center [228, 232] width 68 height 12
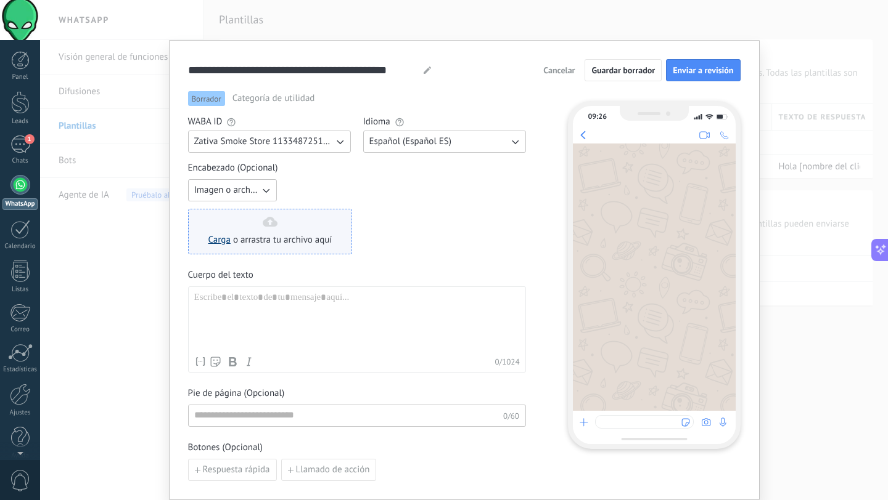
click at [224, 242] on link "Carga" at bounding box center [219, 240] width 22 height 12
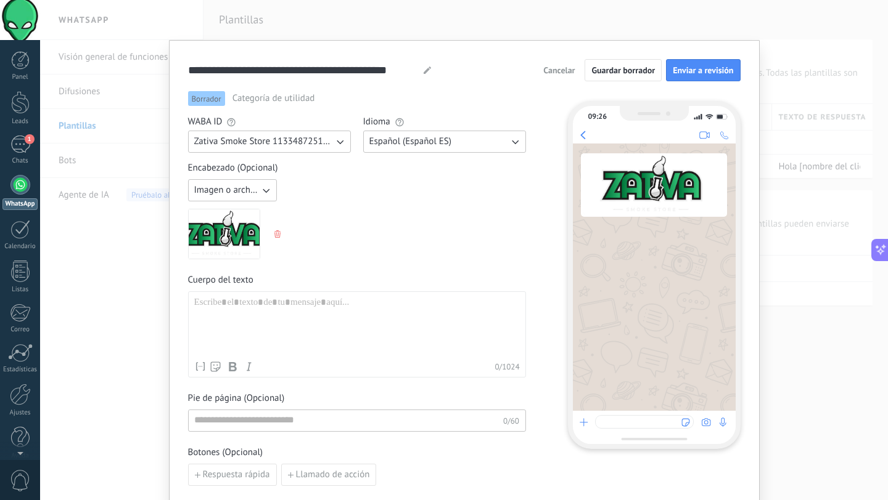
click at [241, 301] on div at bounding box center [356, 326] width 325 height 59
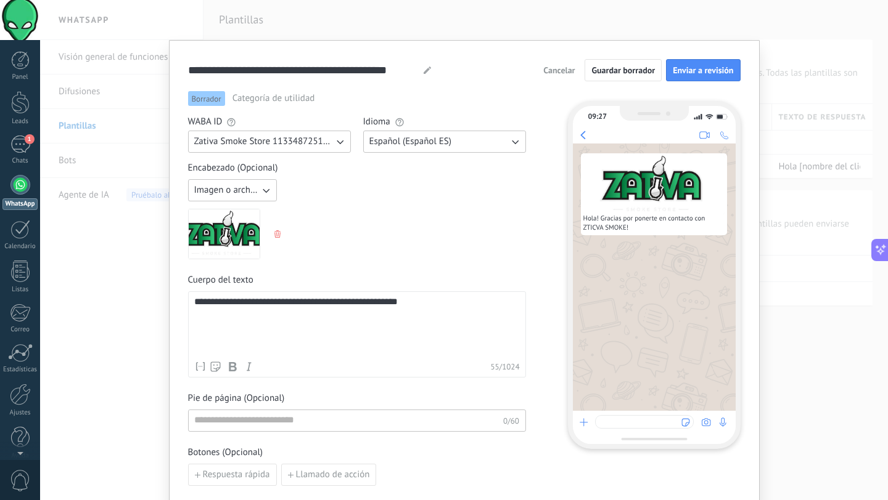
click at [369, 301] on div "**********" at bounding box center [356, 326] width 325 height 59
click at [440, 303] on div "**********" at bounding box center [356, 326] width 325 height 59
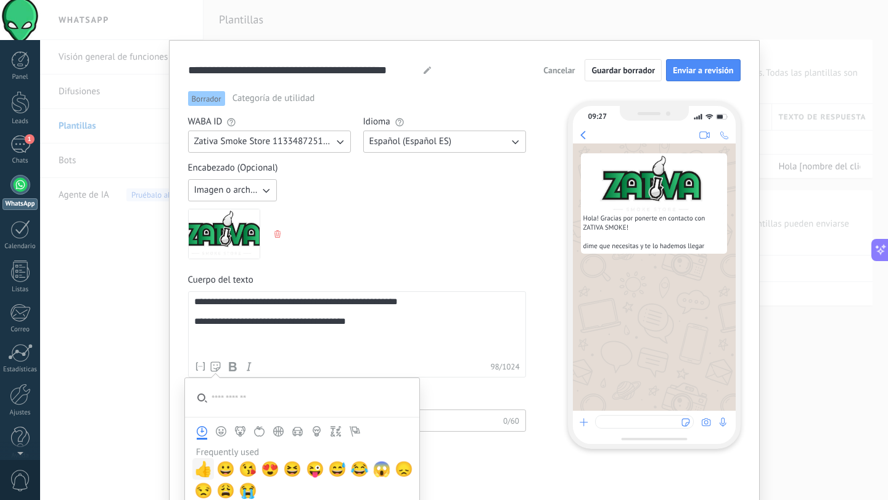
click at [198, 471] on span "👍" at bounding box center [203, 469] width 18 height 17
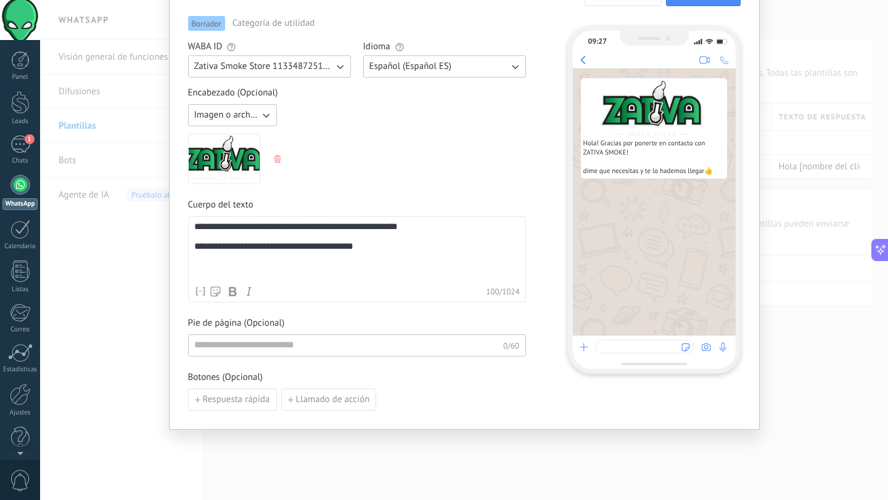
scroll to position [76, 0]
click at [216, 406] on button "Respuesta rápida" at bounding box center [232, 399] width 89 height 22
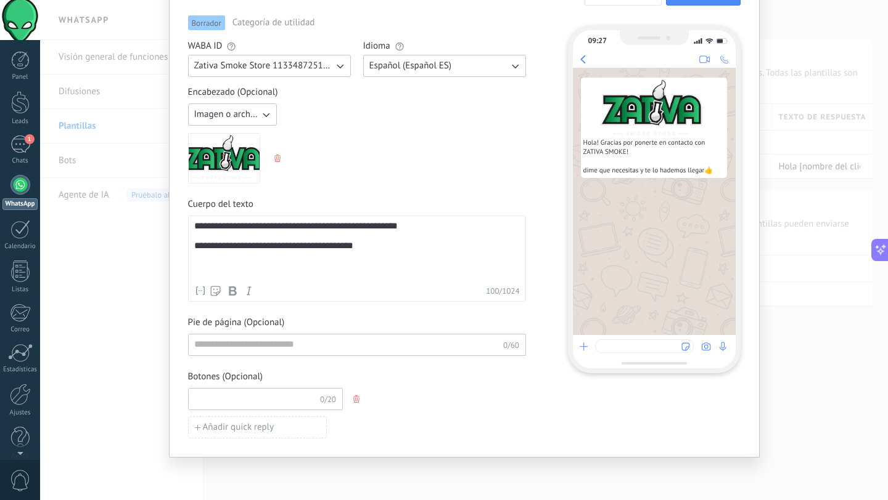
click at [224, 401] on input at bounding box center [254, 399] width 131 height 20
type input "**********"
click at [391, 365] on div "**********" at bounding box center [357, 262] width 338 height 353
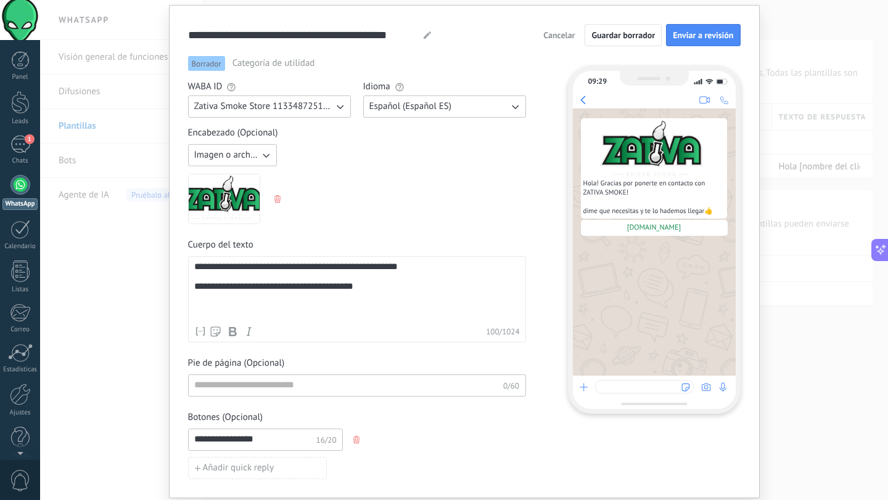
scroll to position [0, 0]
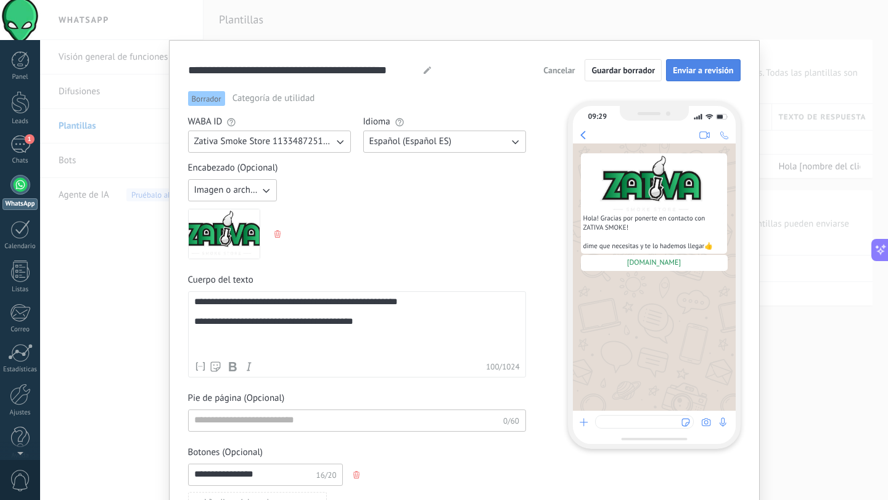
click at [687, 72] on span "Enviar a revisión" at bounding box center [702, 70] width 60 height 9
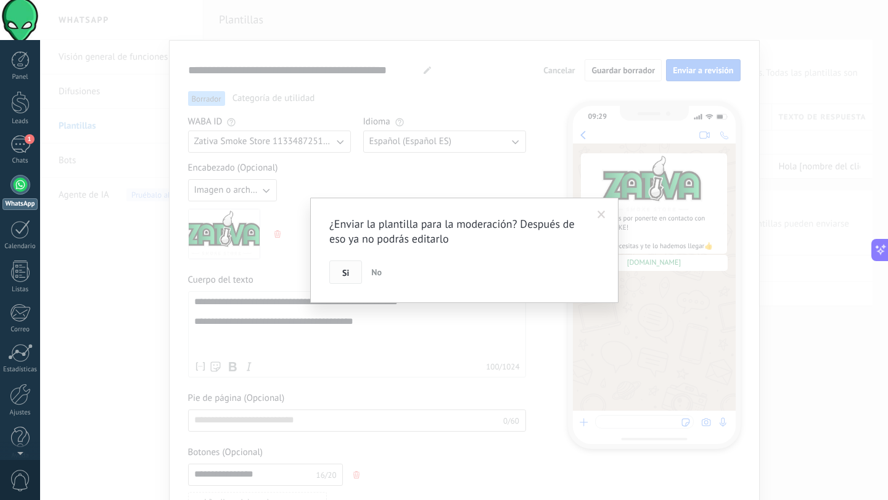
click at [342, 270] on span "Si" at bounding box center [345, 273] width 7 height 9
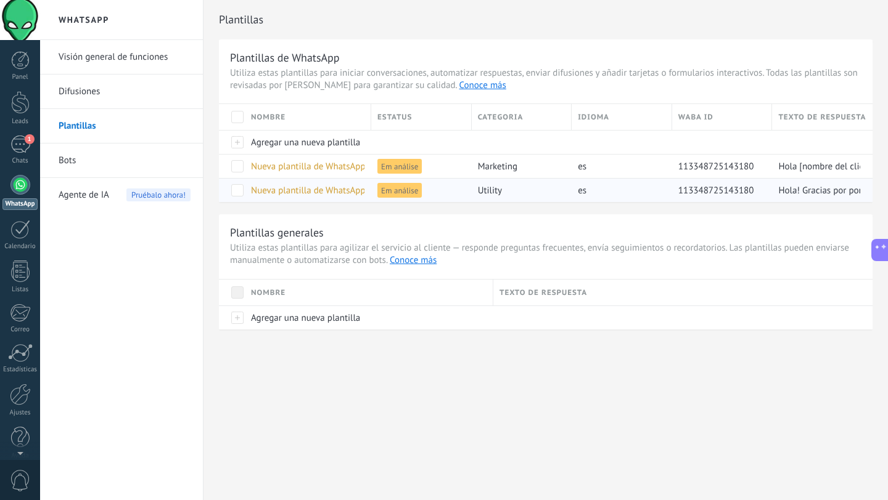
click at [494, 190] on span "utility" at bounding box center [490, 191] width 24 height 12
click at [94, 198] on span "Agente de IA" at bounding box center [84, 195] width 51 height 35
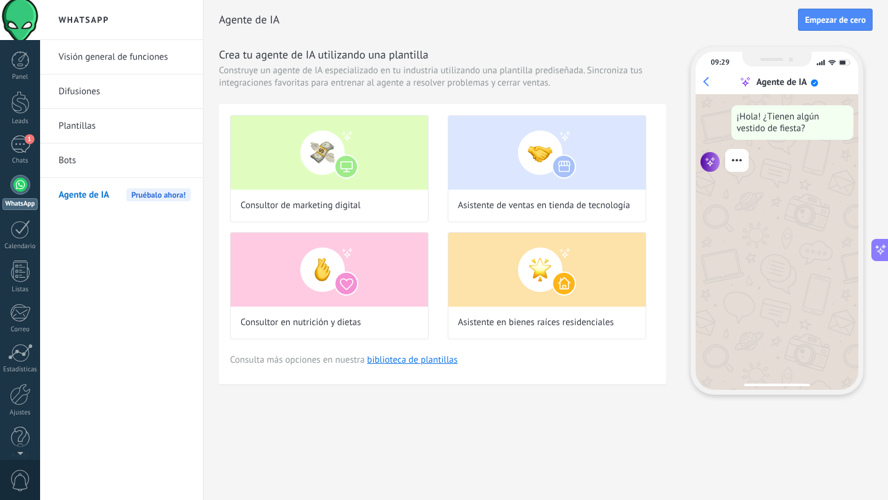
click at [81, 93] on link "Difusiones" at bounding box center [125, 92] width 132 height 35
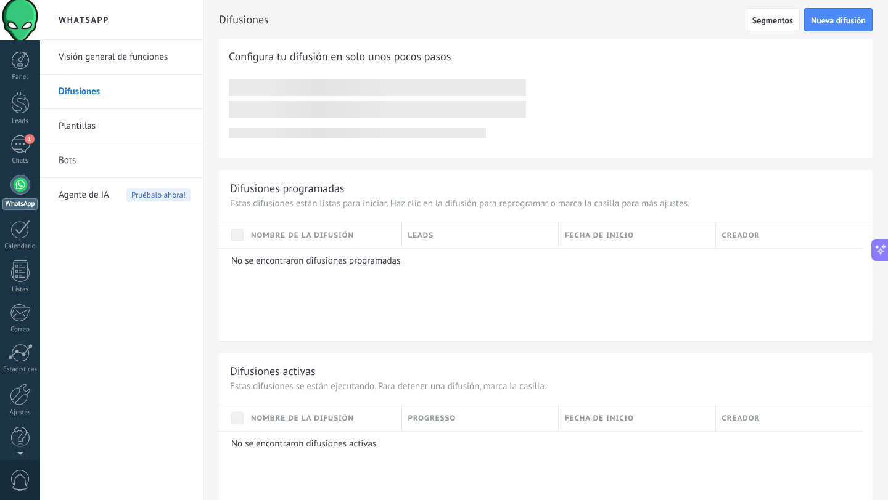
click at [91, 57] on link "Visión general de funciones" at bounding box center [125, 57] width 132 height 35
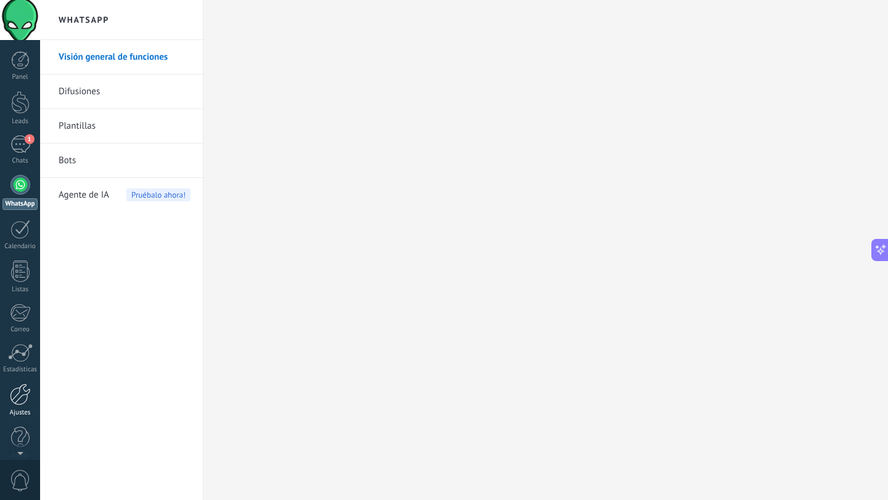
click at [20, 387] on div at bounding box center [20, 395] width 21 height 22
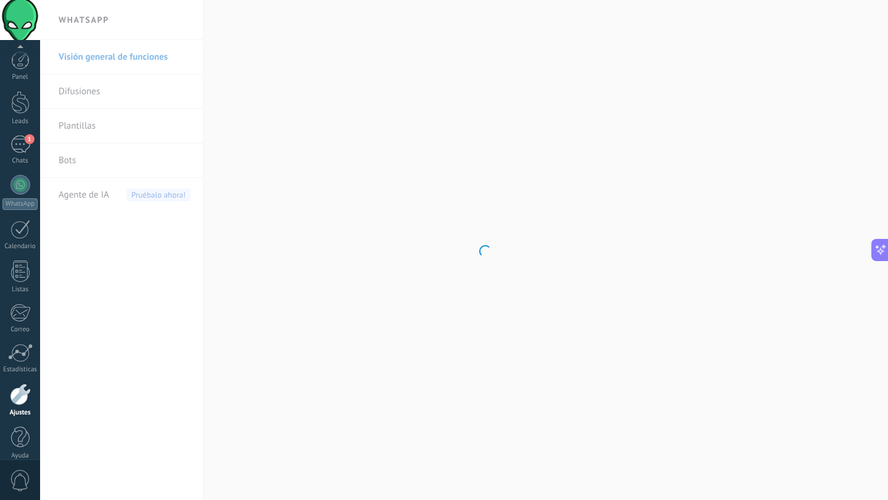
scroll to position [12, 0]
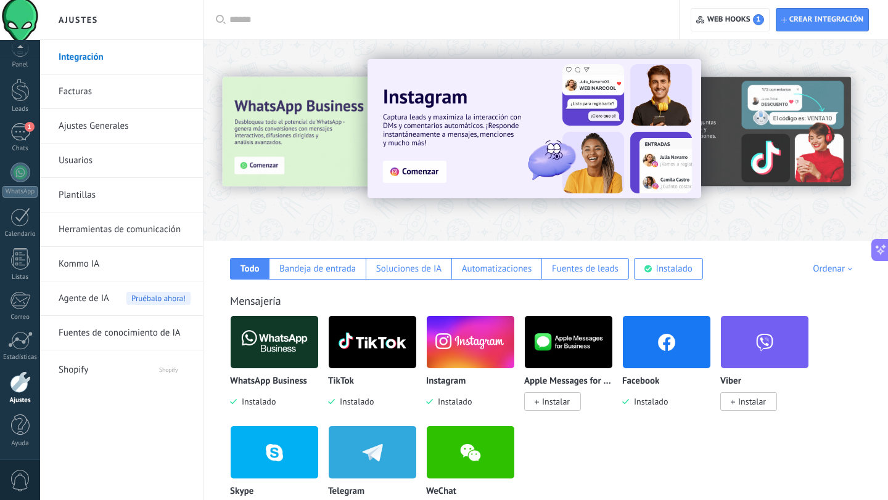
click at [280, 351] on img at bounding box center [275, 342] width 88 height 60
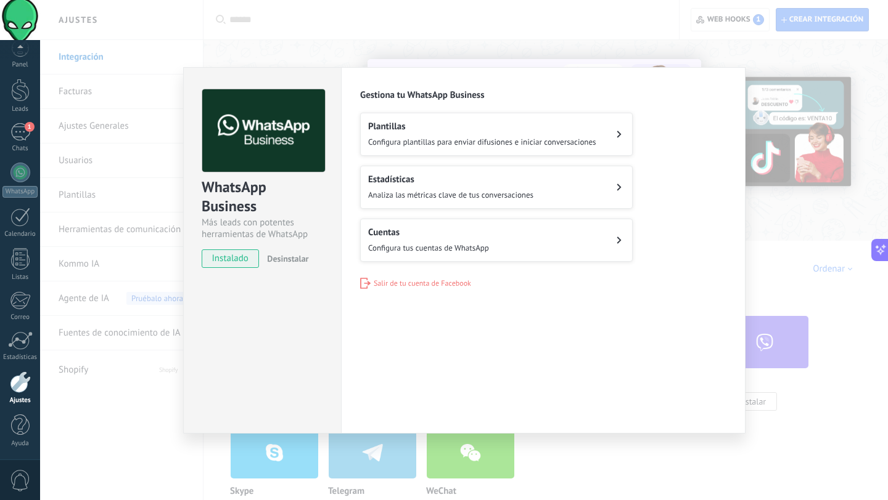
click at [430, 192] on span "Analiza las métricas clave de tus conversaciones" at bounding box center [450, 195] width 165 height 10
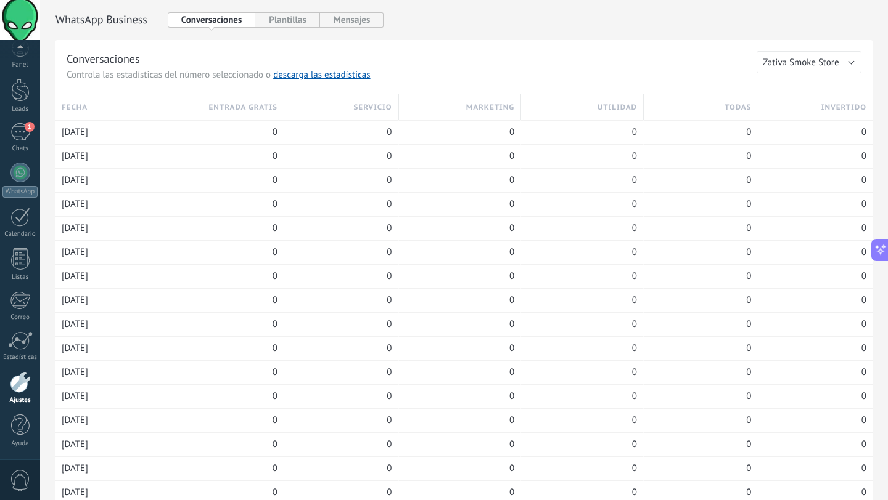
click at [28, 377] on div at bounding box center [20, 383] width 21 height 22
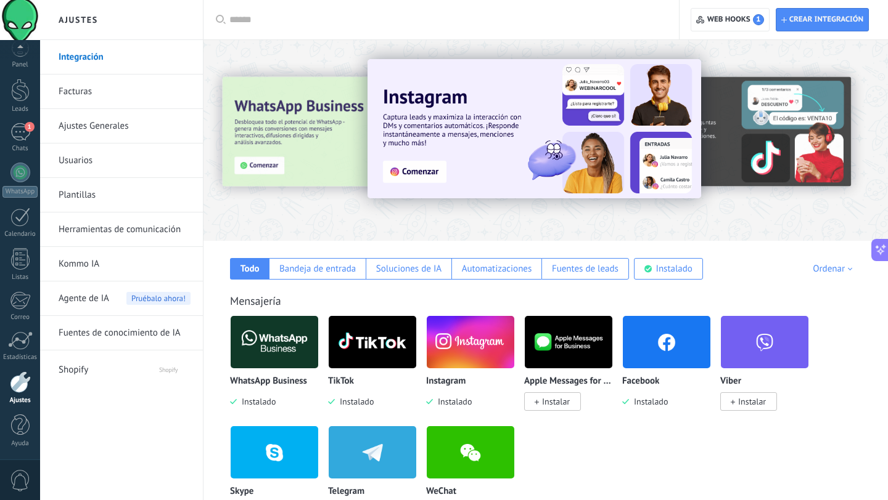
click at [295, 353] on img at bounding box center [275, 342] width 88 height 60
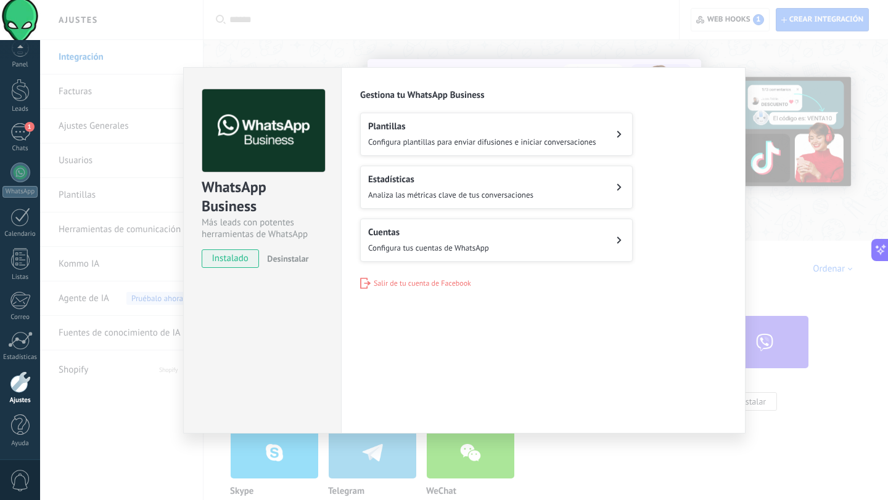
click at [426, 245] on span "Configura tus cuentas de WhatsApp" at bounding box center [428, 248] width 121 height 10
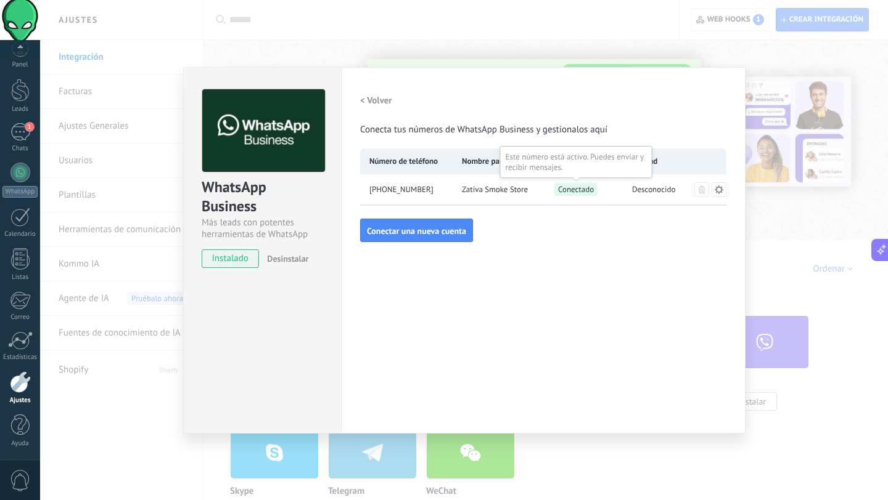
click at [577, 193] on span "Conectado" at bounding box center [575, 189] width 43 height 13
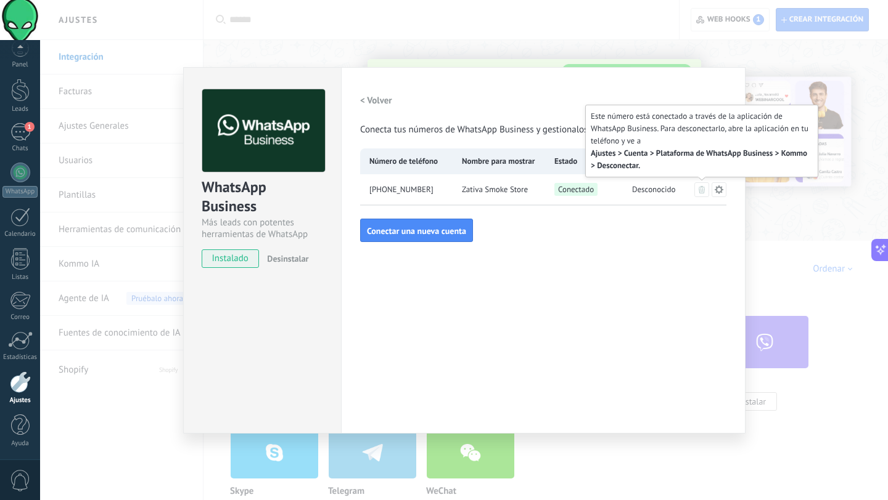
click at [703, 190] on icon at bounding box center [701, 189] width 6 height 7
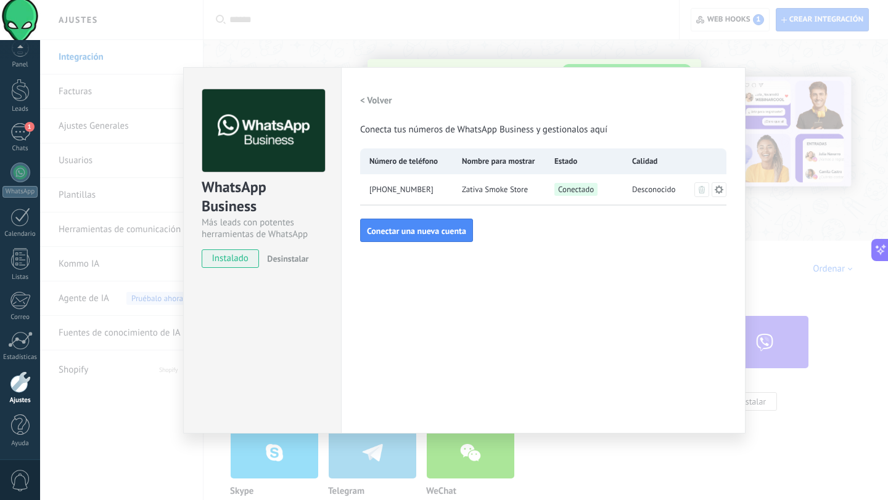
click at [723, 190] on icon at bounding box center [719, 190] width 10 height 10
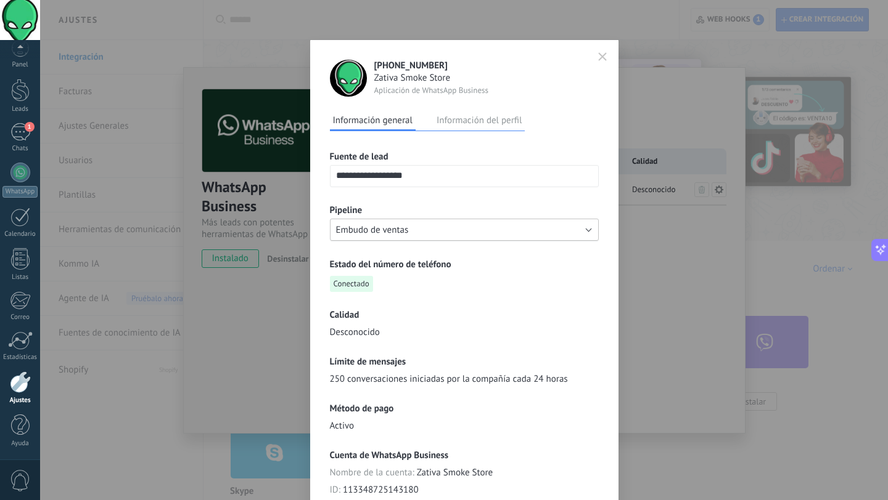
click at [479, 239] on button "Embudo de ventas" at bounding box center [464, 230] width 269 height 22
click at [455, 250] on span "[DOMAIN_NAME]" at bounding box center [458, 251] width 272 height 12
click at [476, 231] on button "[DOMAIN_NAME]" at bounding box center [464, 230] width 269 height 22
click at [489, 287] on div "Estado del número de teléfono Conectado" at bounding box center [464, 275] width 269 height 33
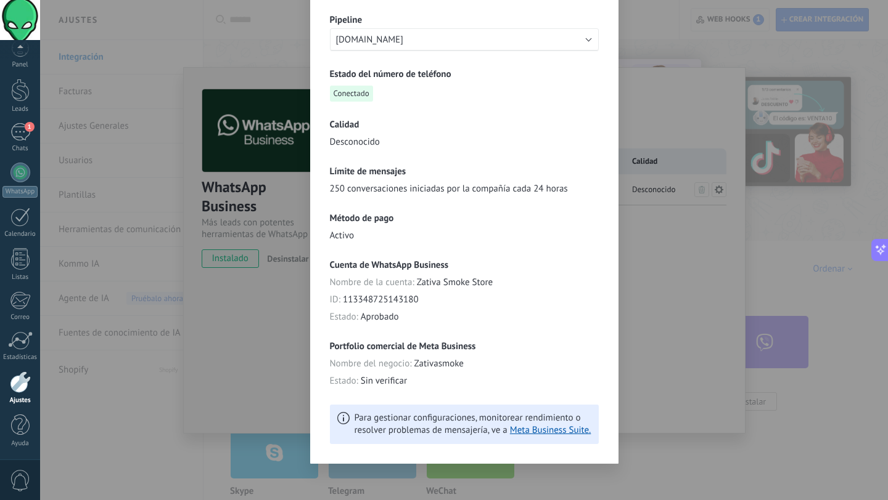
scroll to position [194, 0]
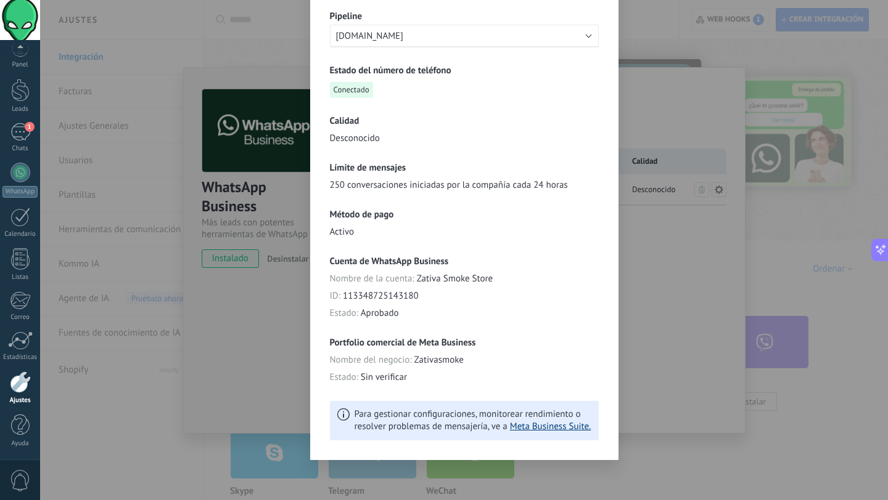
click at [524, 430] on link "Meta Business Suite." at bounding box center [550, 427] width 81 height 12
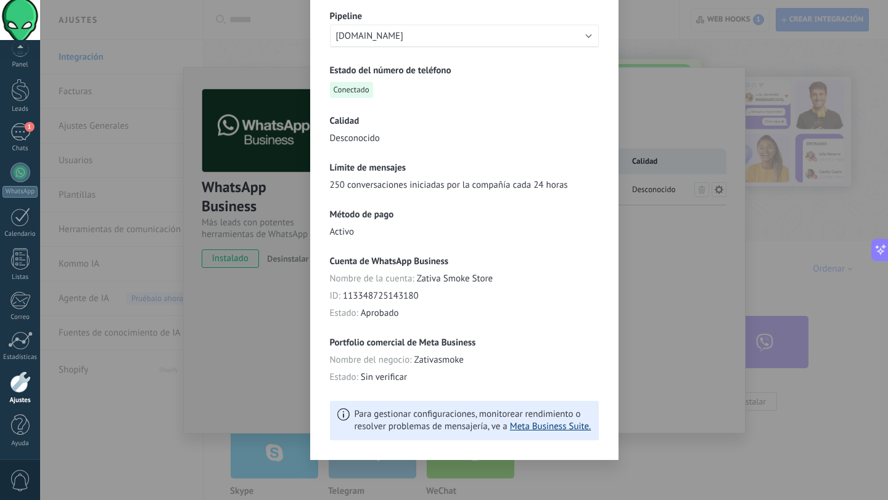
click at [553, 427] on link "Meta Business Suite." at bounding box center [550, 427] width 81 height 12
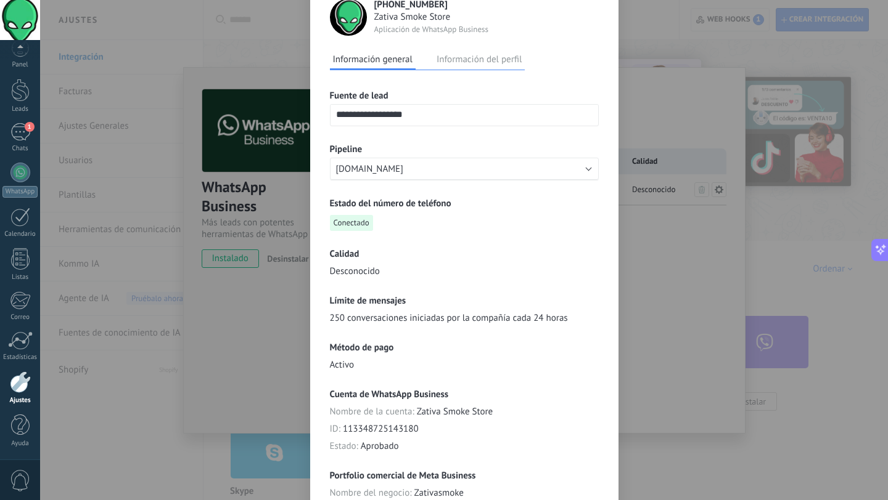
scroll to position [0, 0]
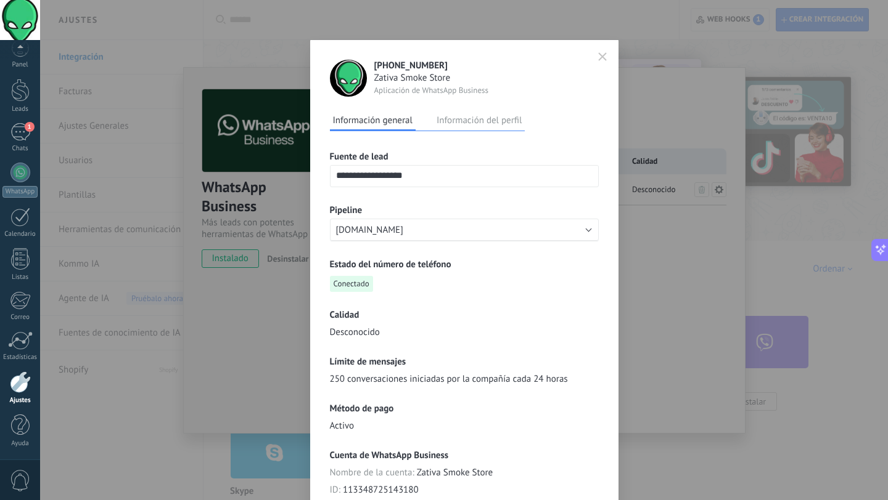
click at [467, 121] on button "Información del perfil" at bounding box center [478, 120] width 91 height 18
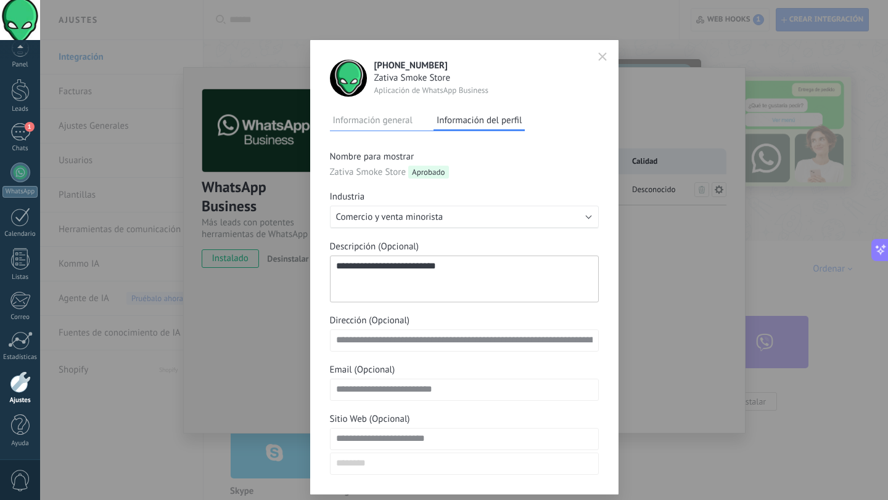
click at [598, 57] on icon "button" at bounding box center [602, 56] width 9 height 9
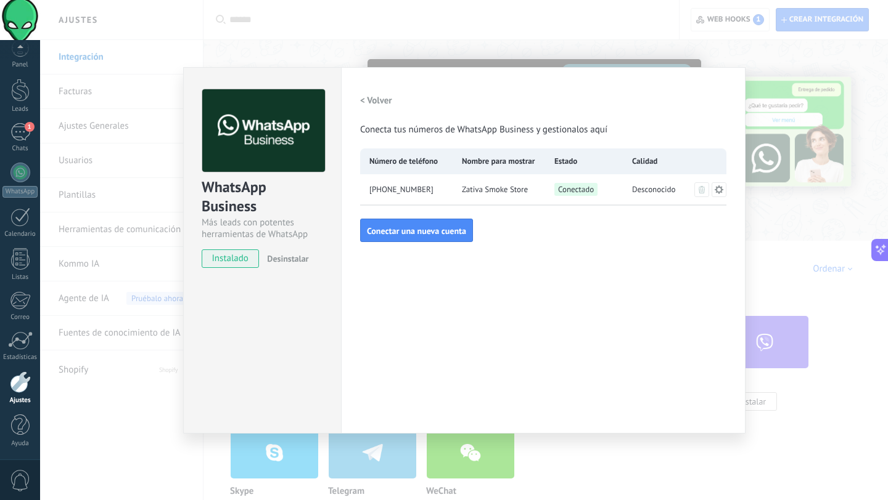
click at [543, 41] on div "WhatsApp Business Más leads con potentes herramientas de WhatsApp instalado Des…" at bounding box center [463, 250] width 847 height 500
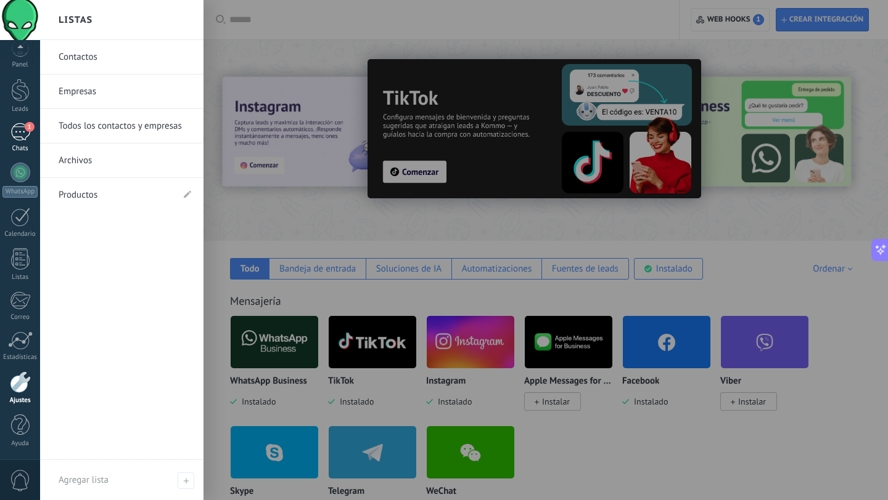
click at [23, 129] on div "1" at bounding box center [20, 132] width 20 height 18
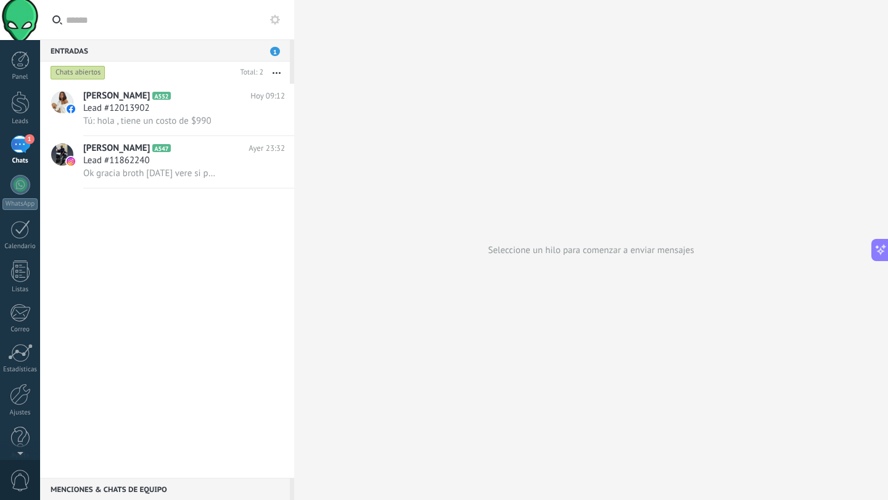
click at [89, 71] on div "Chats abiertos" at bounding box center [78, 72] width 55 height 15
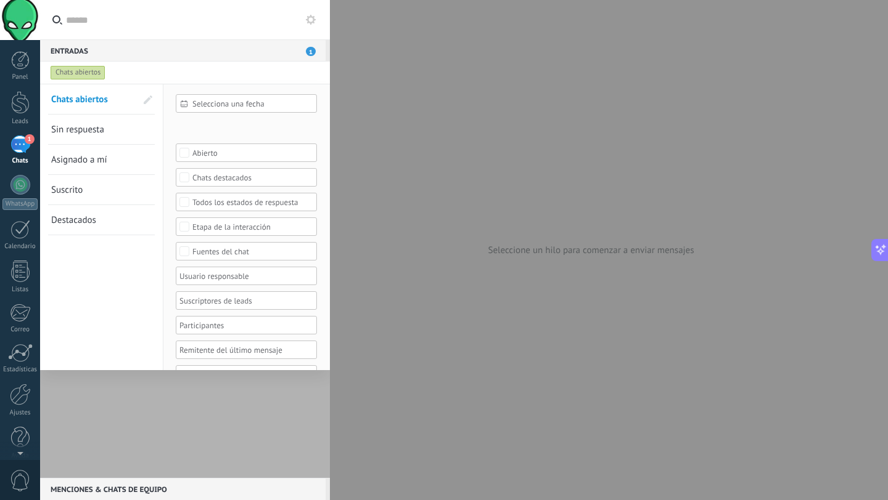
click at [89, 71] on div "Chats abiertos" at bounding box center [78, 72] width 55 height 15
click at [110, 136] on link "Sin respuesta" at bounding box center [93, 130] width 85 height 30
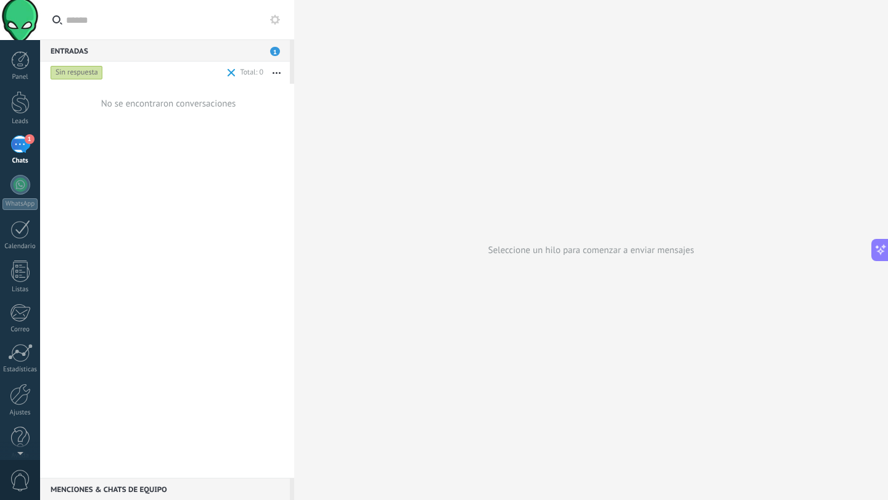
click at [86, 72] on div "Sin respuesta" at bounding box center [77, 72] width 52 height 15
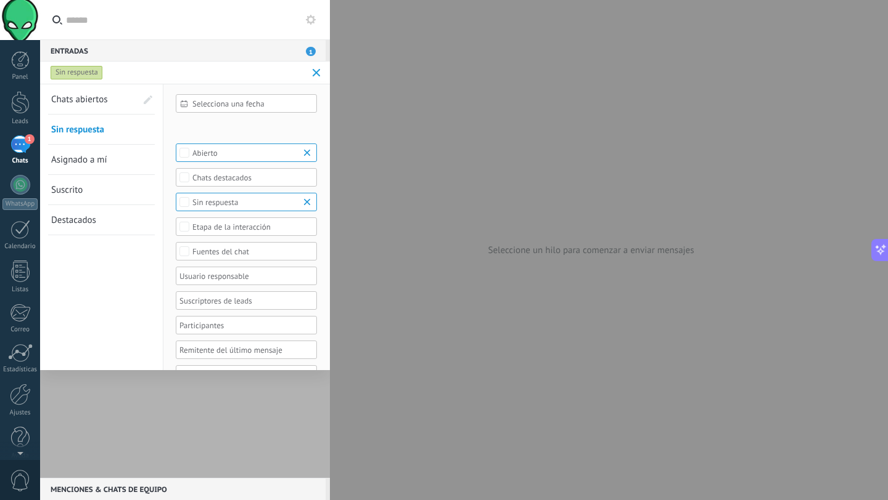
click at [82, 166] on link "Asignado a mí" at bounding box center [93, 160] width 85 height 30
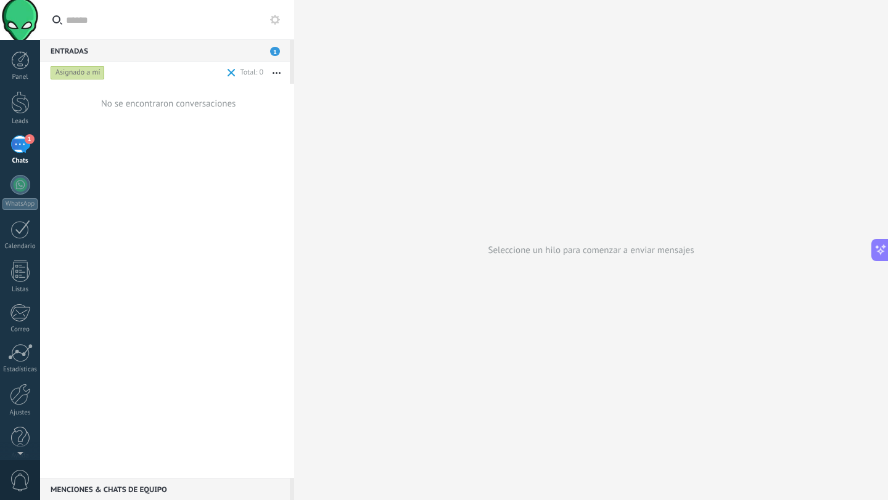
click at [89, 80] on div "Asignado a mí" at bounding box center [78, 72] width 54 height 15
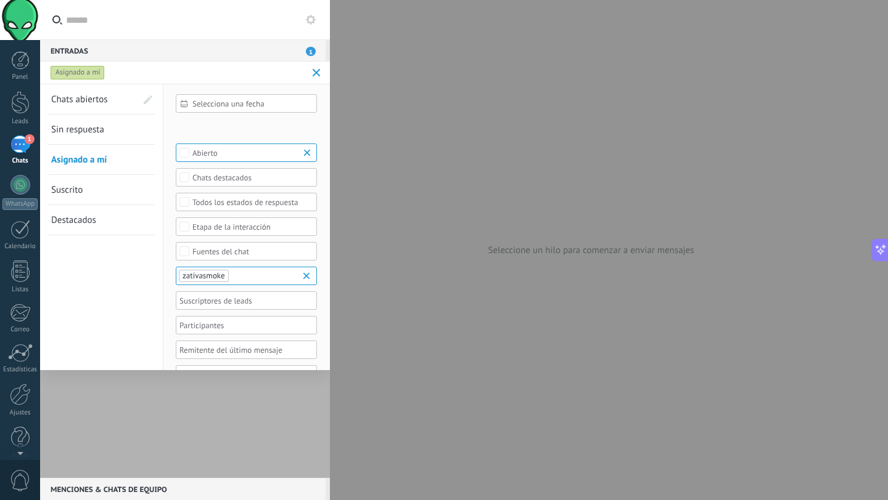
click at [84, 191] on link "Suscrito" at bounding box center [93, 190] width 85 height 30
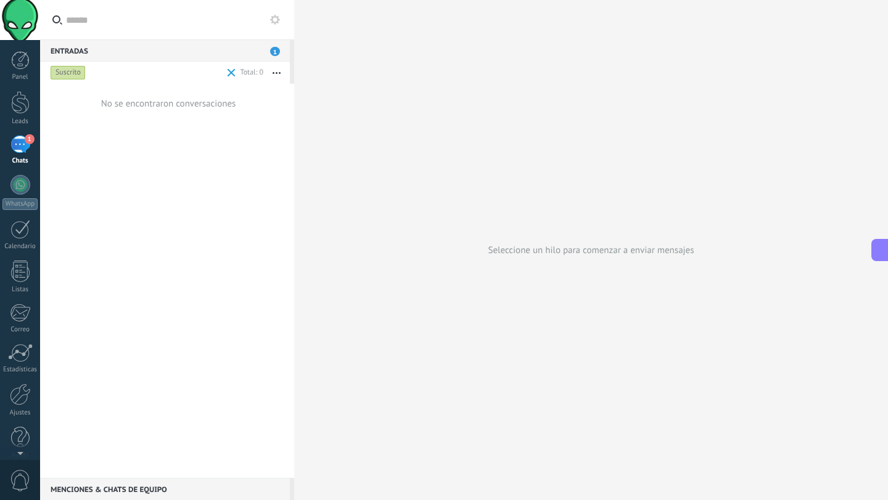
click at [74, 71] on div "Suscrito" at bounding box center [68, 72] width 35 height 15
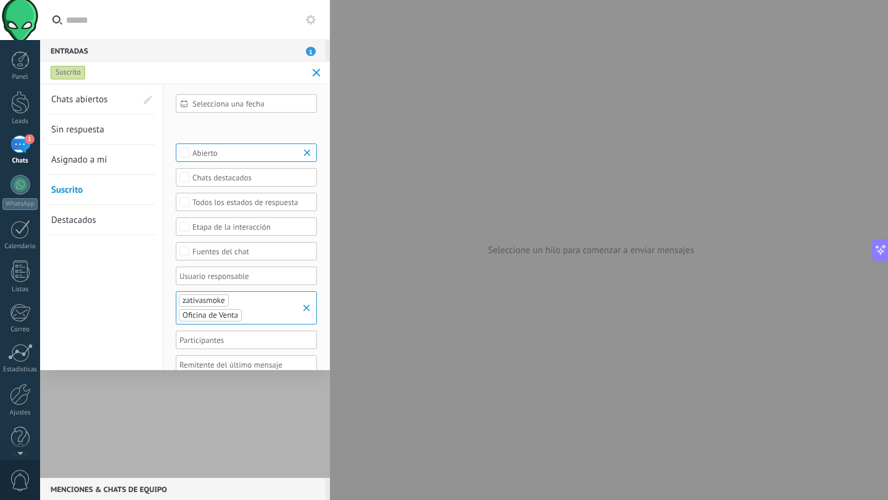
click at [84, 226] on link "Destacados" at bounding box center [93, 220] width 85 height 30
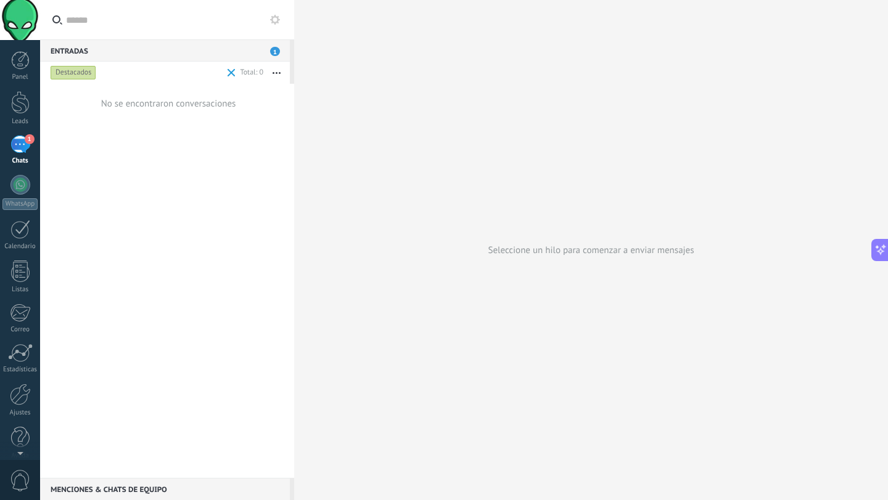
click at [231, 74] on span at bounding box center [231, 73] width 8 height 8
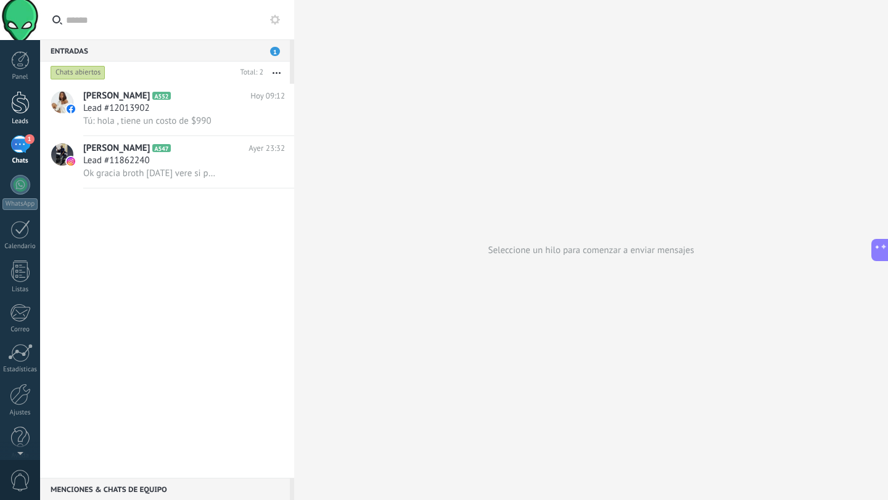
click at [20, 118] on div "Leads" at bounding box center [20, 122] width 36 height 8
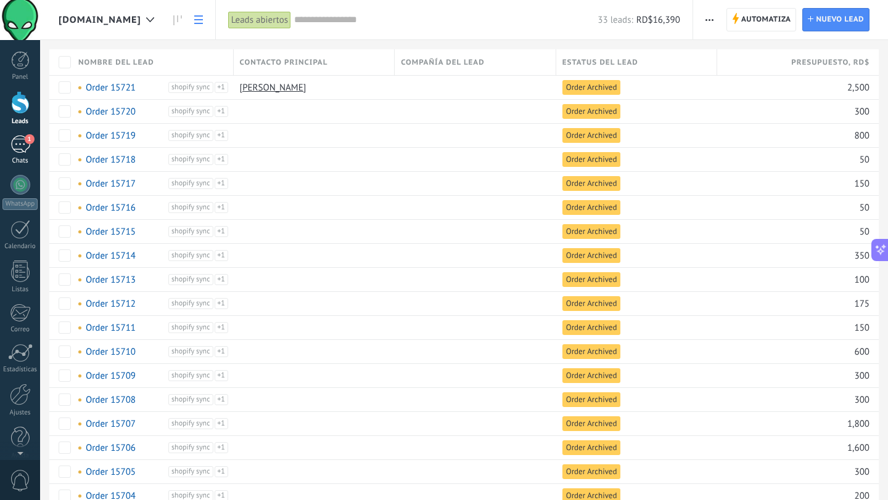
click at [25, 152] on div "1" at bounding box center [20, 145] width 20 height 18
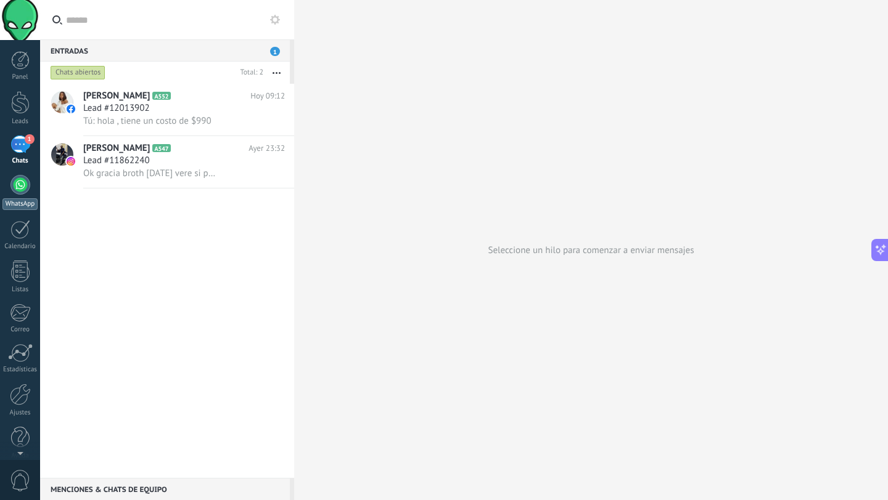
click at [23, 198] on div "WhatsApp" at bounding box center [19, 204] width 35 height 12
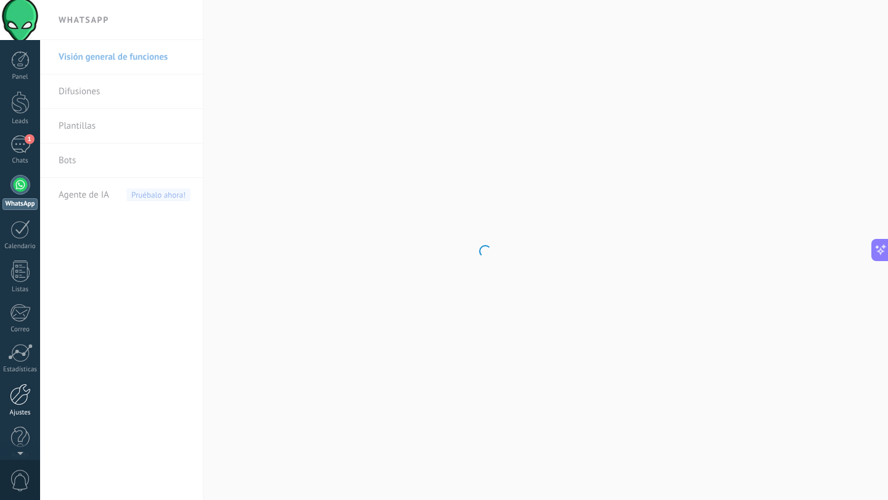
click at [24, 393] on div at bounding box center [20, 395] width 21 height 22
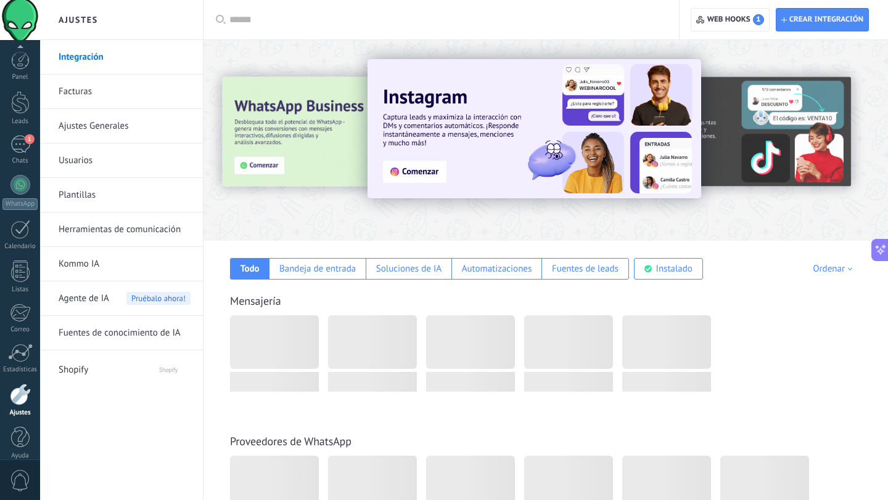
scroll to position [12, 0]
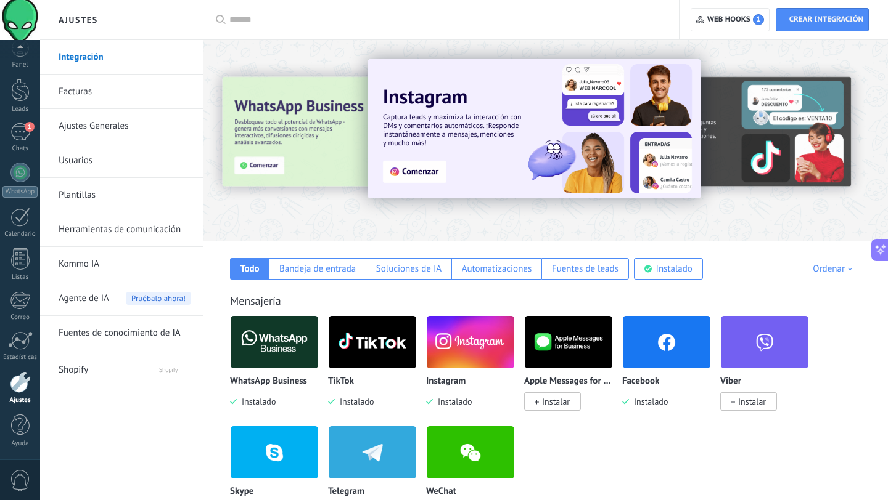
click at [279, 336] on img at bounding box center [275, 342] width 88 height 60
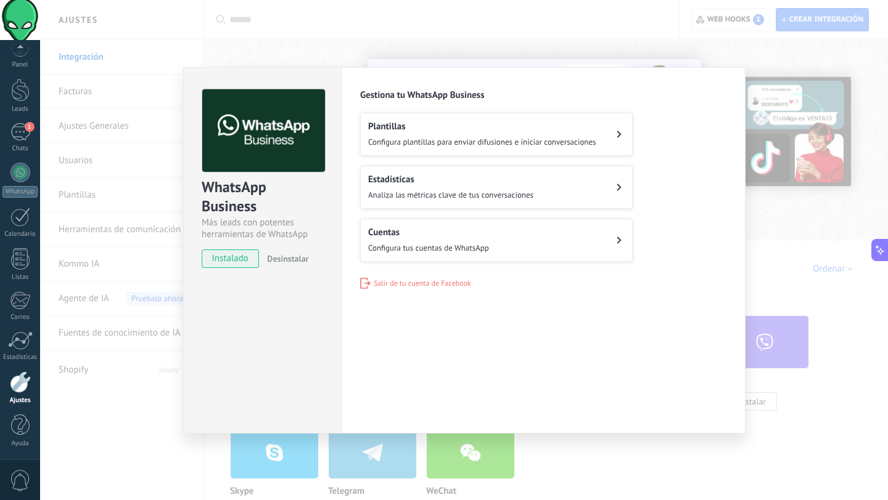
click at [419, 122] on h2 "Plantillas" at bounding box center [482, 127] width 228 height 12
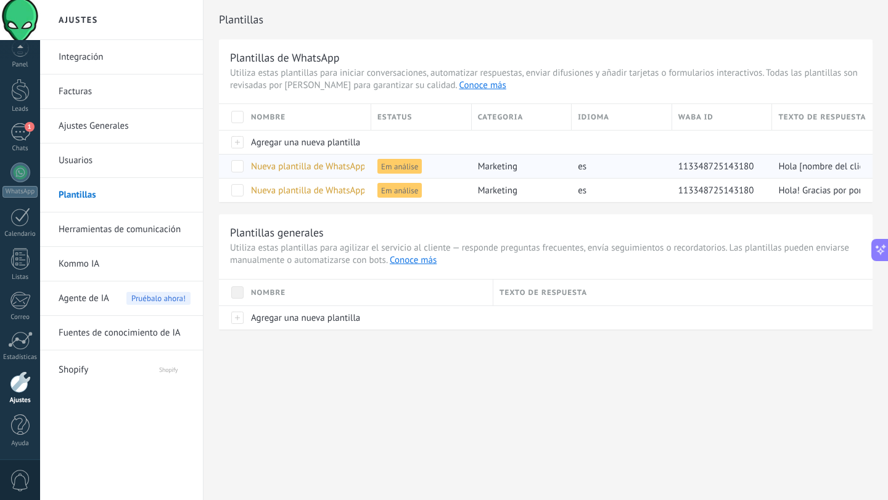
click at [402, 169] on span "Em análise" at bounding box center [399, 166] width 44 height 15
click at [407, 262] on link "Conoce más" at bounding box center [413, 261] width 47 height 12
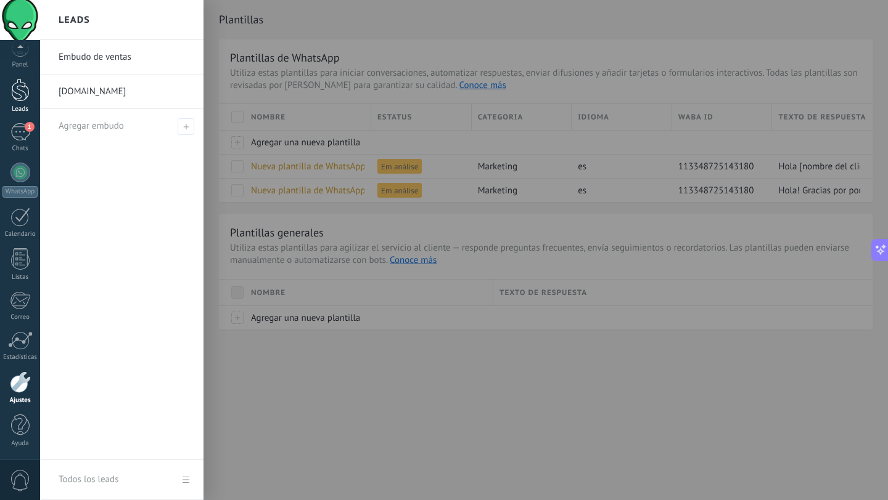
click at [32, 89] on link "Leads" at bounding box center [20, 96] width 40 height 35
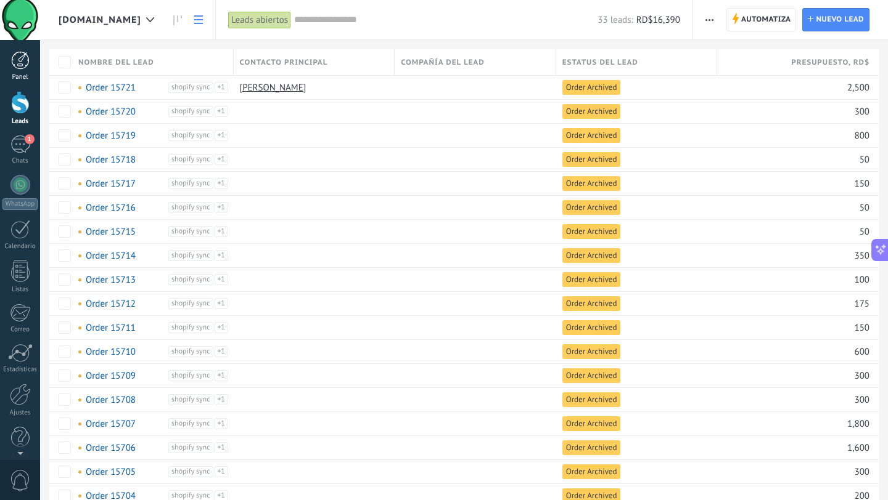
click at [27, 60] on div at bounding box center [20, 60] width 18 height 18
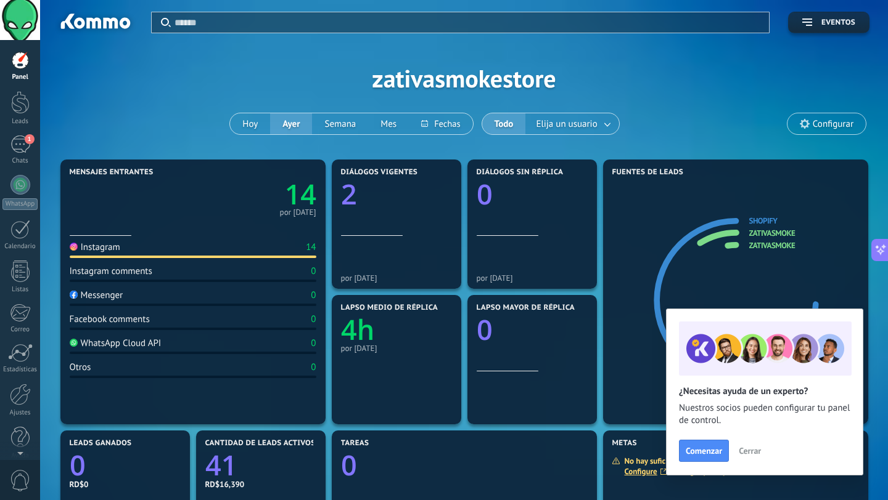
click at [150, 346] on div "WhatsApp Cloud API" at bounding box center [116, 344] width 92 height 12
click at [27, 381] on div at bounding box center [20, 383] width 21 height 22
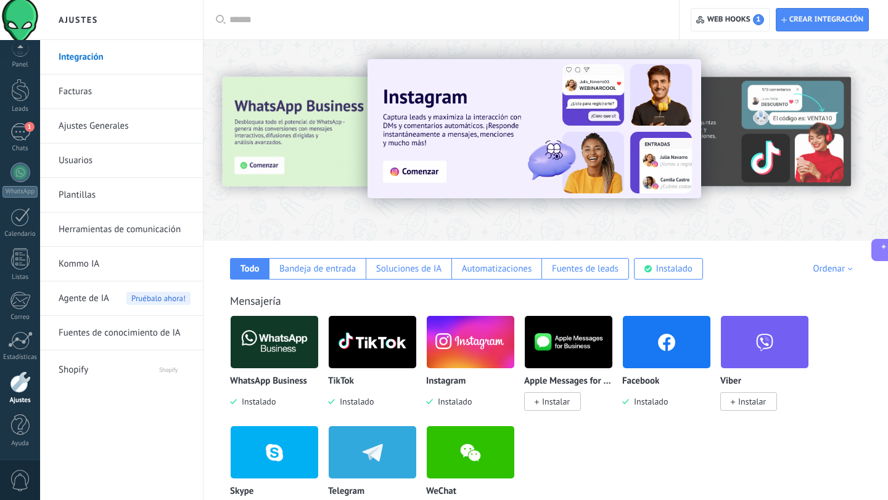
click at [313, 18] on input "text" at bounding box center [445, 20] width 432 height 13
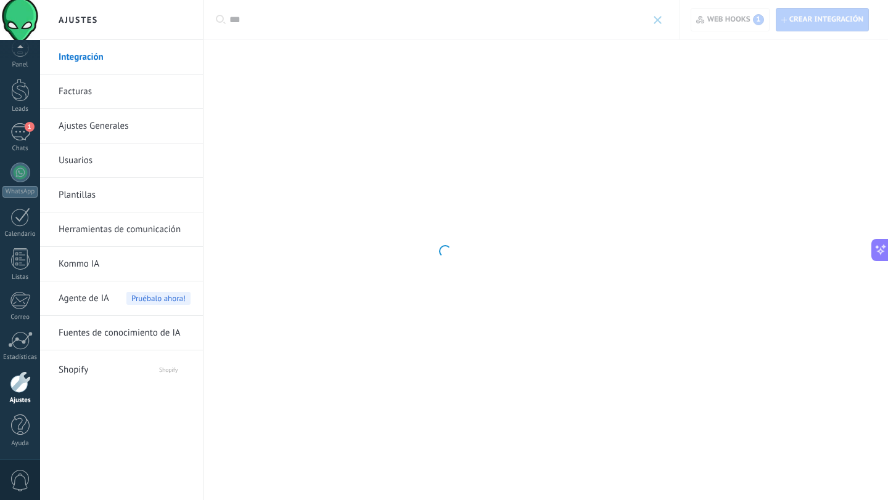
type input "***"
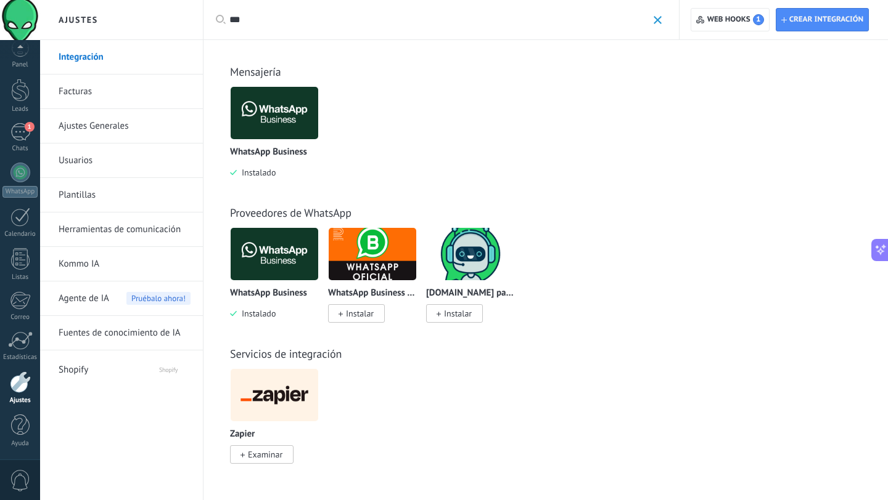
click at [367, 245] on img at bounding box center [372, 254] width 88 height 60
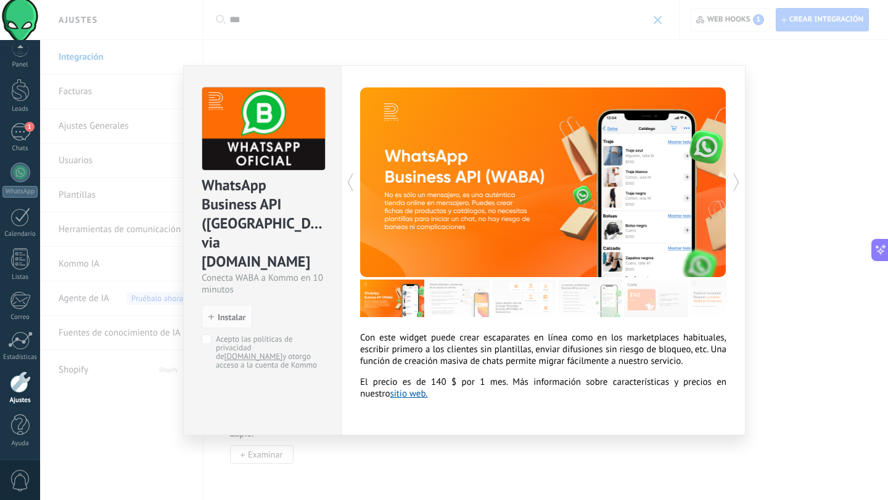
click at [333, 50] on div "WhatsApp Business API ([GEOGRAPHIC_DATA]) via [DOMAIN_NAME] Conecta WABA a Komm…" at bounding box center [463, 250] width 847 height 500
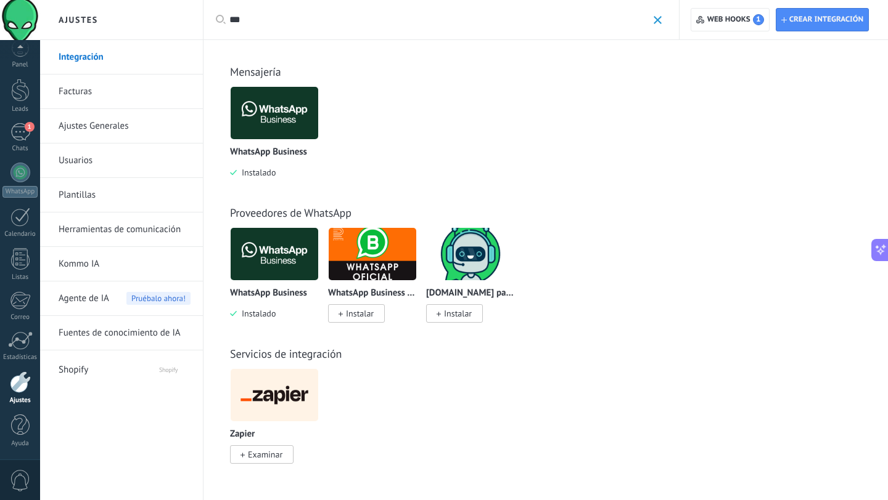
click at [272, 259] on img at bounding box center [275, 254] width 88 height 60
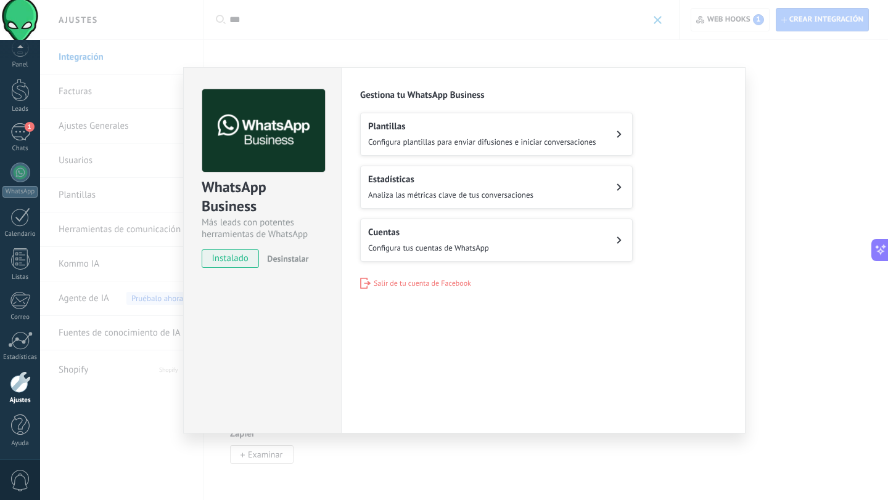
click at [404, 283] on span "Salir de tu cuenta de Facebook" at bounding box center [421, 283] width 97 height 9
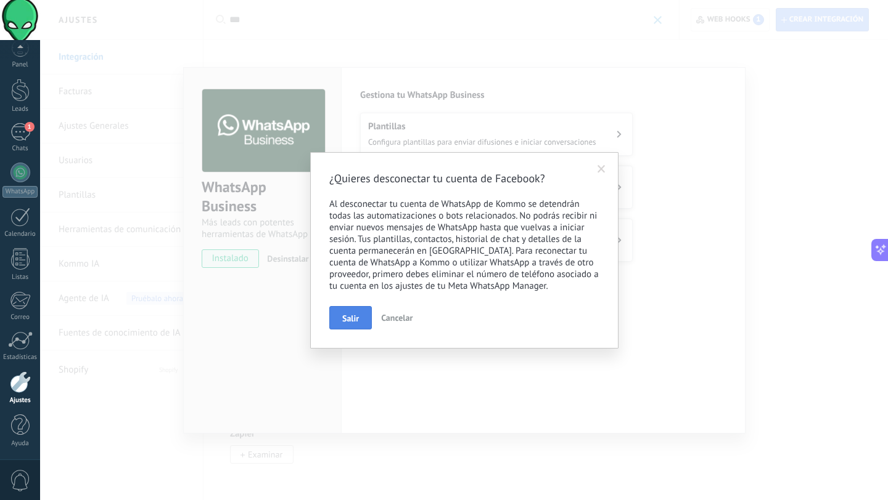
click at [355, 318] on span "Salir" at bounding box center [350, 318] width 17 height 9
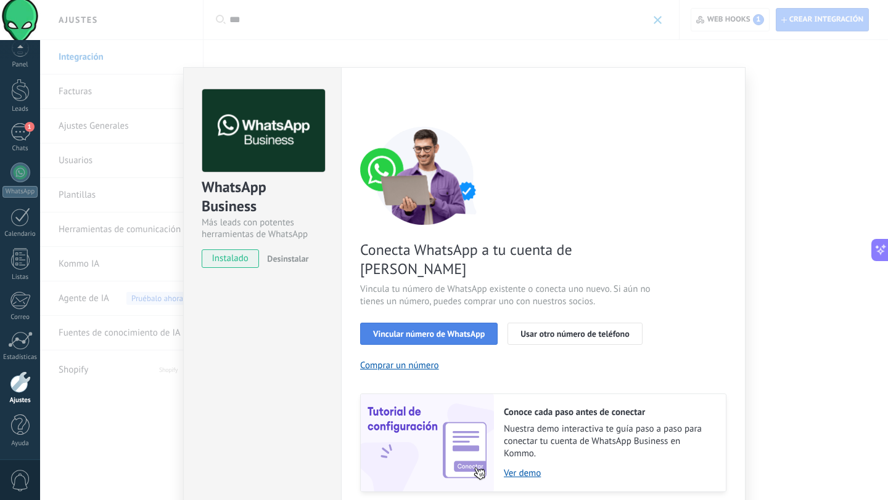
click at [462, 330] on span "Vincular número de WhatsApp" at bounding box center [429, 334] width 112 height 9
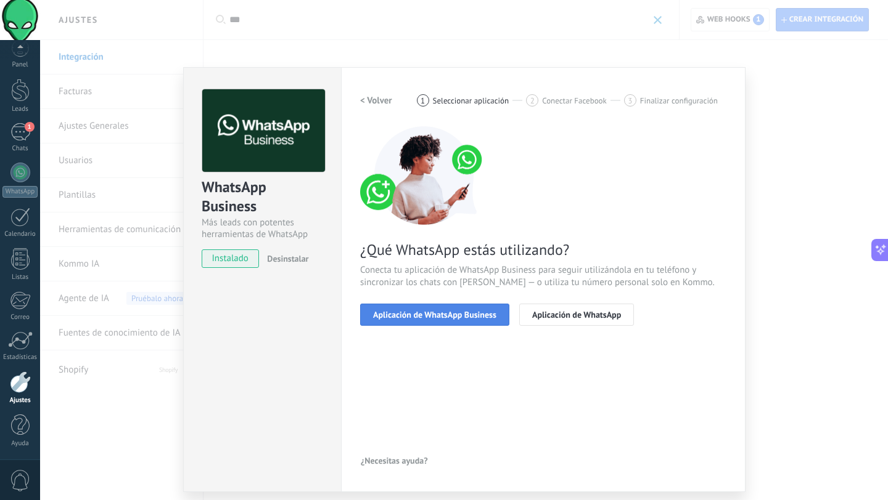
click at [462, 320] on button "Aplicación de WhatsApp Business" at bounding box center [434, 315] width 149 height 22
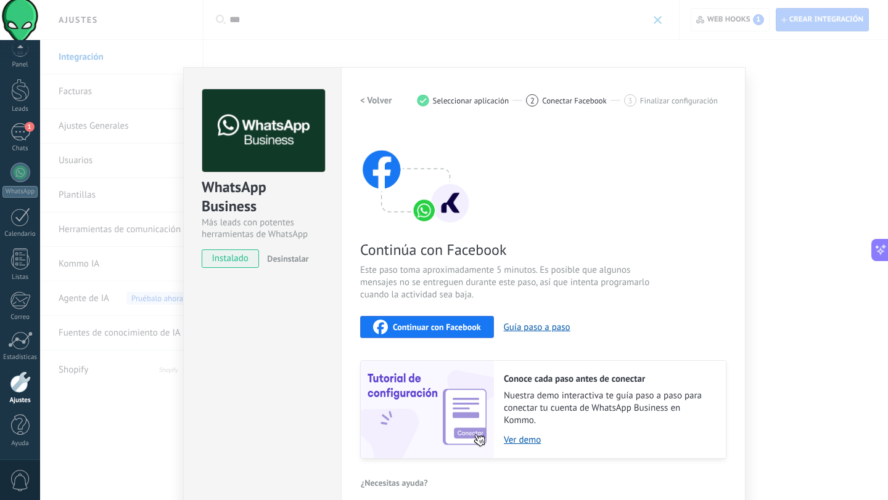
scroll to position [14, 0]
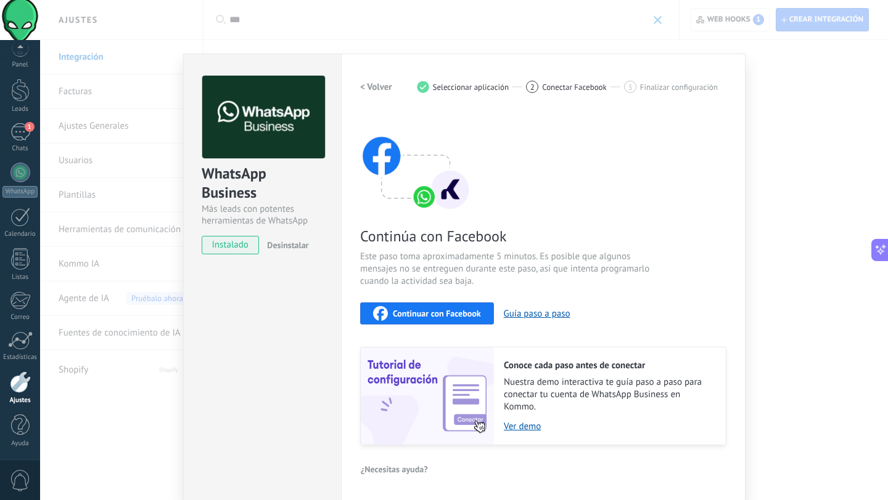
click at [437, 309] on span "Continuar con Facebook" at bounding box center [437, 313] width 88 height 9
click at [16, 137] on div "1" at bounding box center [20, 132] width 20 height 18
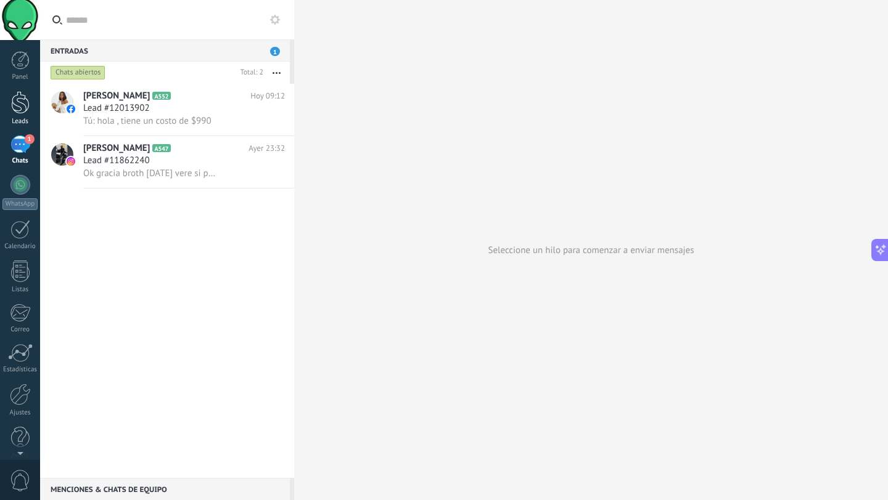
click at [25, 104] on div at bounding box center [20, 102] width 18 height 23
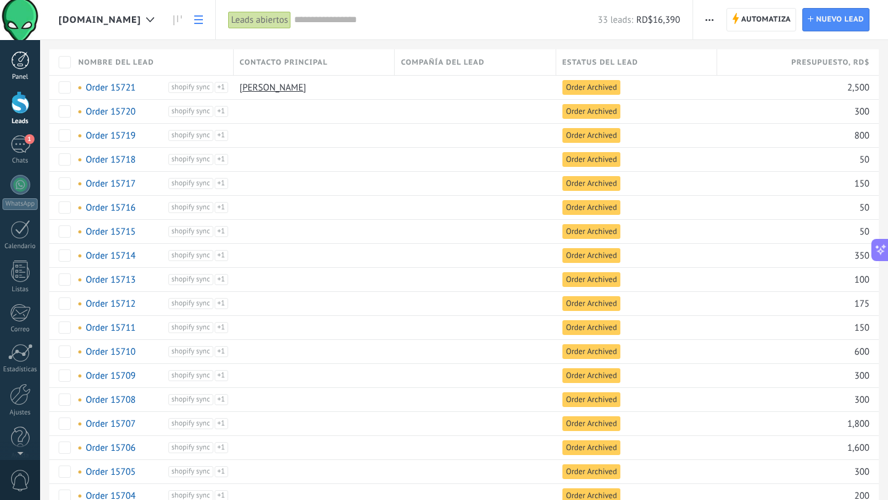
click at [24, 62] on div at bounding box center [20, 60] width 18 height 18
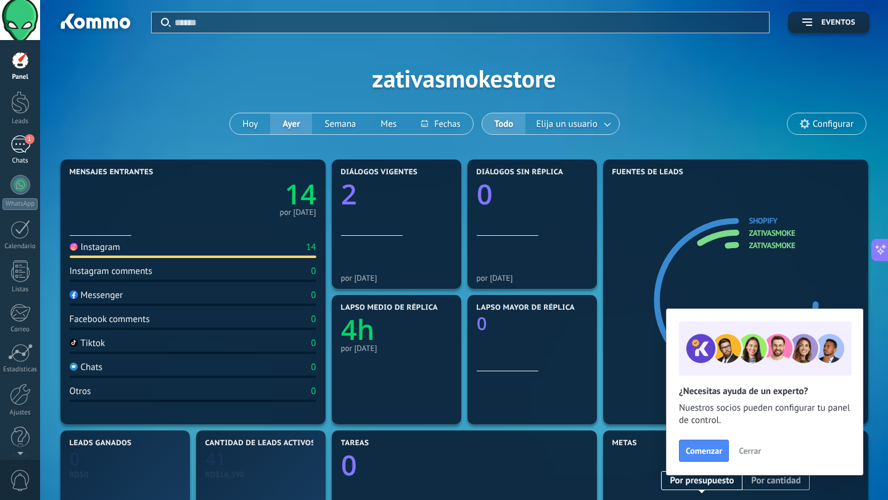
click at [23, 143] on div "1" at bounding box center [20, 145] width 20 height 18
